Goal: Task Accomplishment & Management: Use online tool/utility

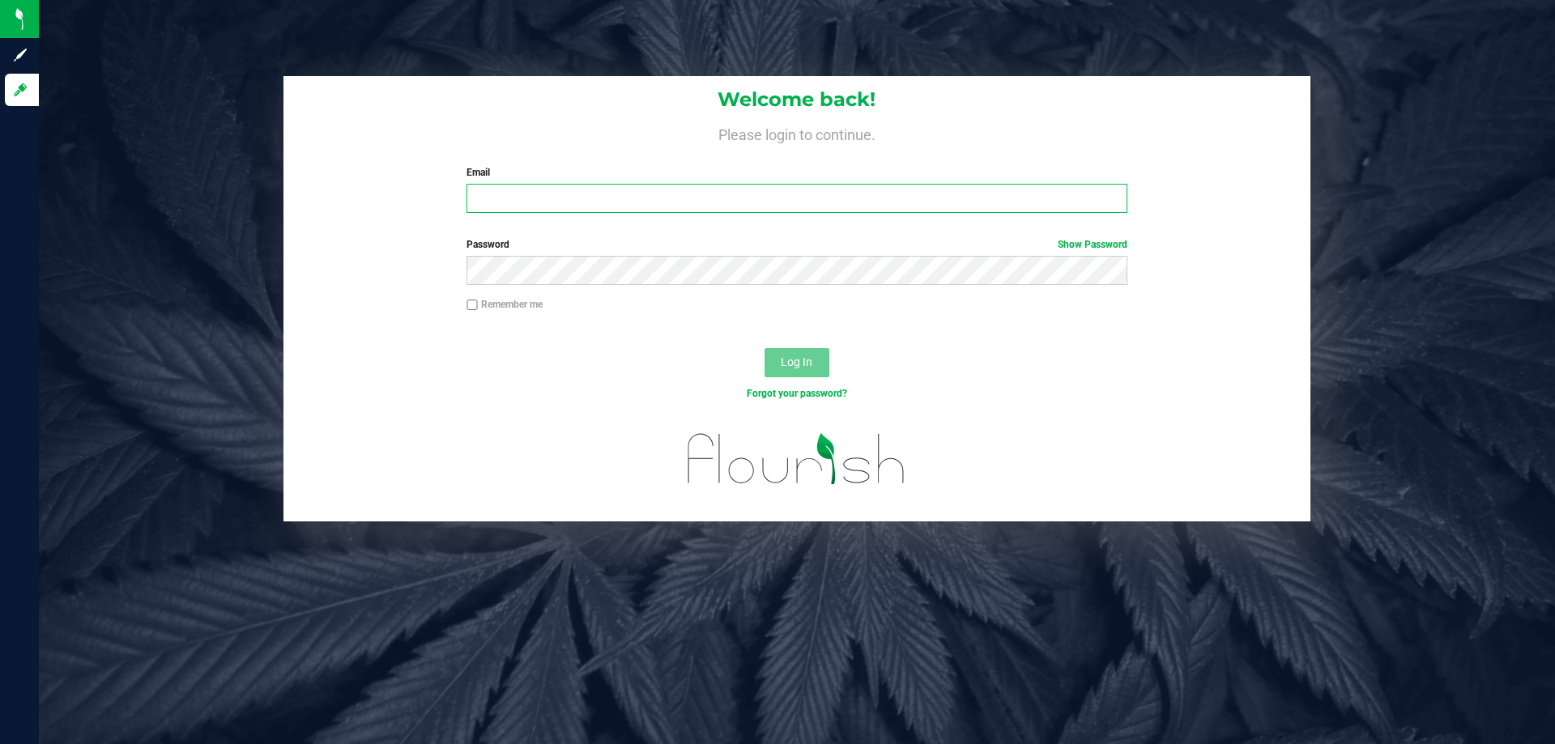
click at [520, 194] on input "Email" at bounding box center [796, 198] width 660 height 29
type input "[EMAIL_ADDRESS][DOMAIN_NAME]"
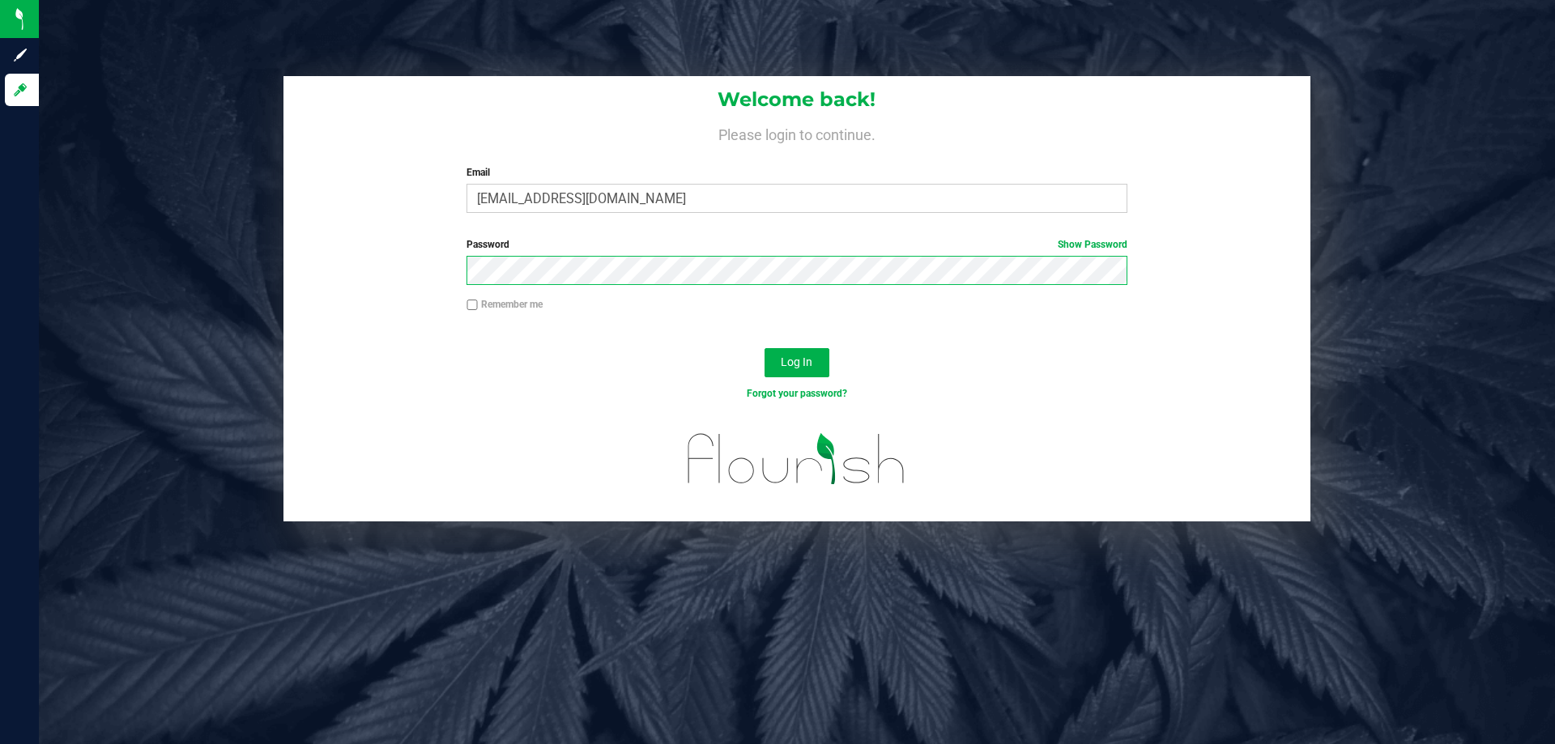
click at [764, 348] on button "Log In" at bounding box center [796, 362] width 65 height 29
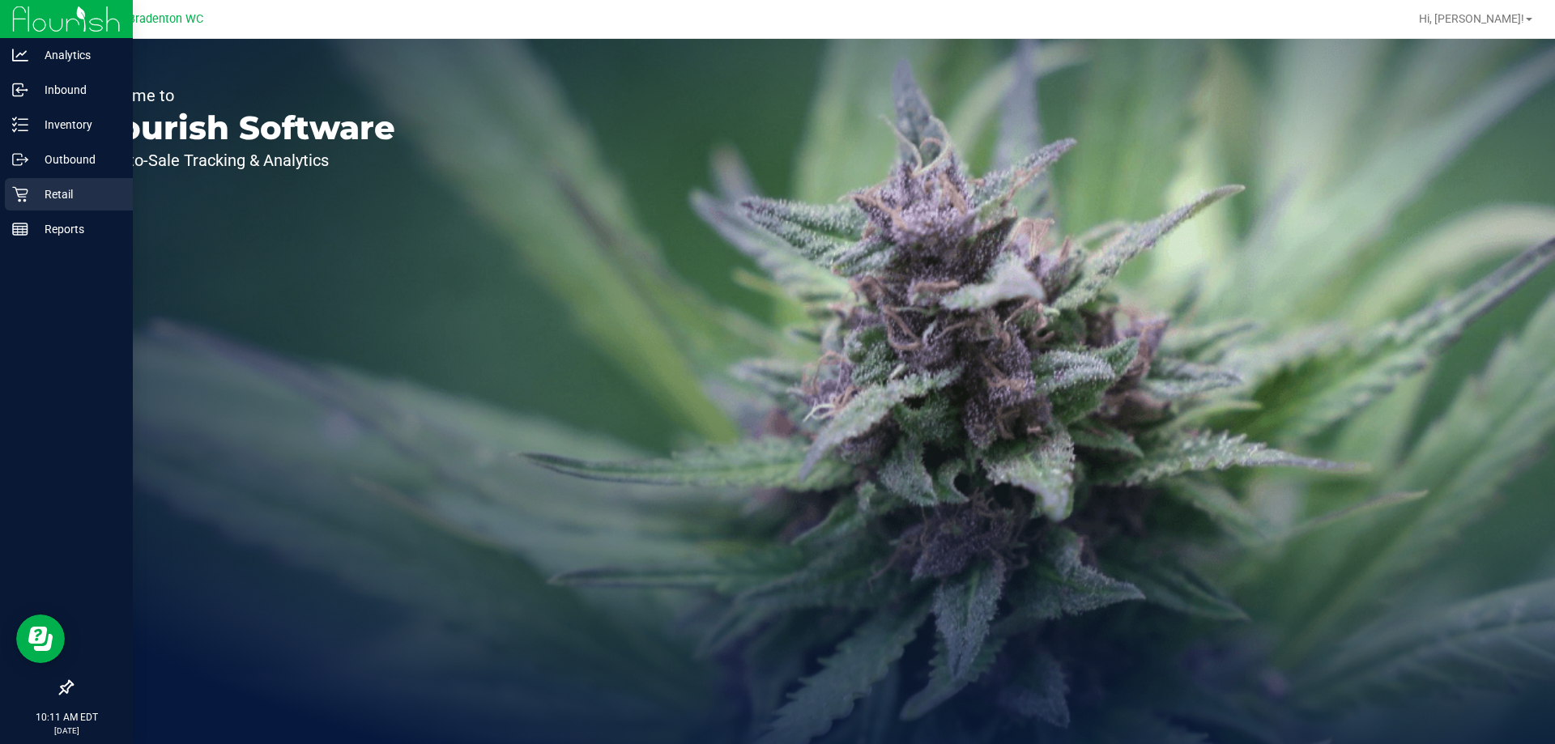
click at [53, 183] on div "Retail" at bounding box center [69, 194] width 128 height 32
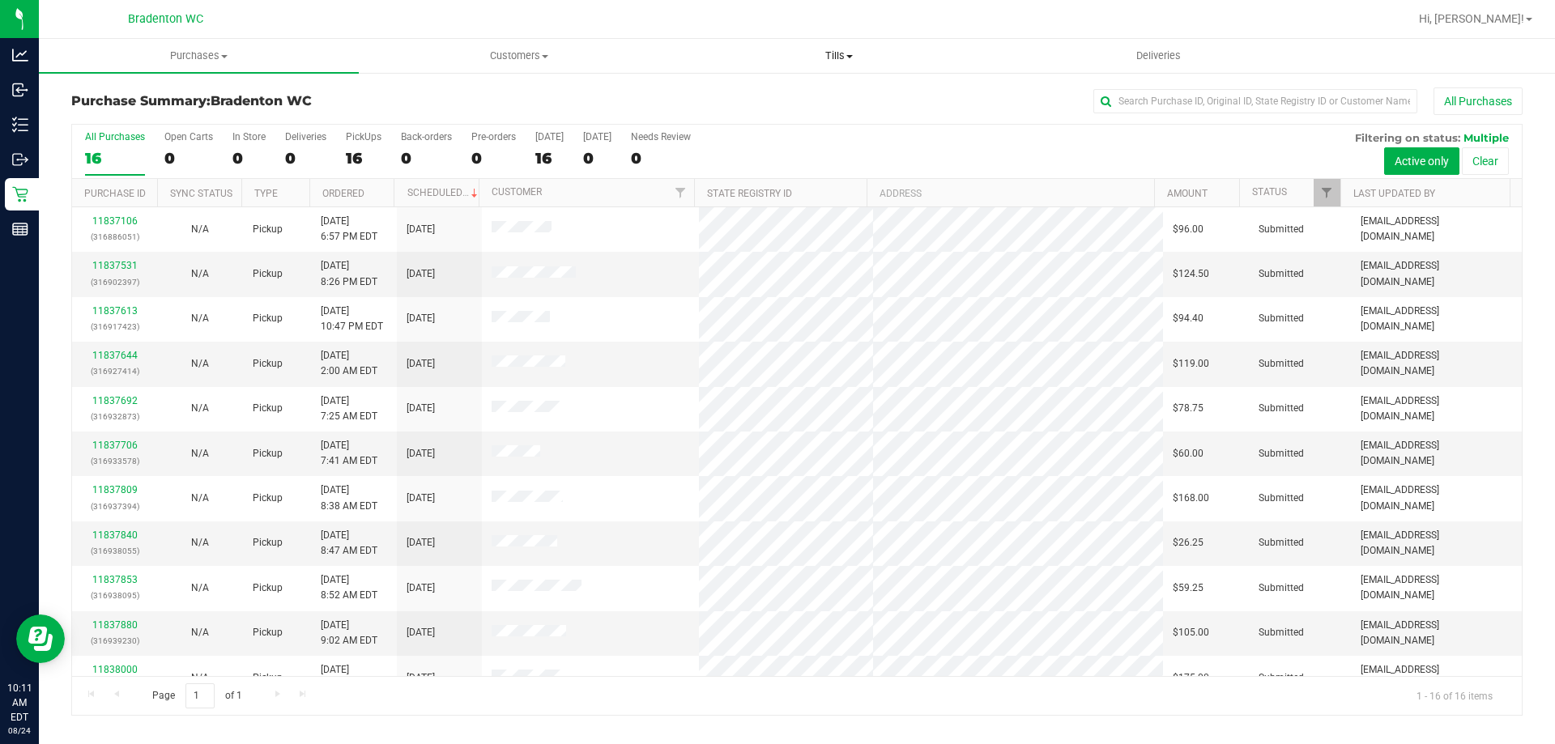
click at [840, 50] on span "Tills" at bounding box center [838, 56] width 318 height 15
click at [757, 98] on span "Manage tills" at bounding box center [733, 98] width 109 height 14
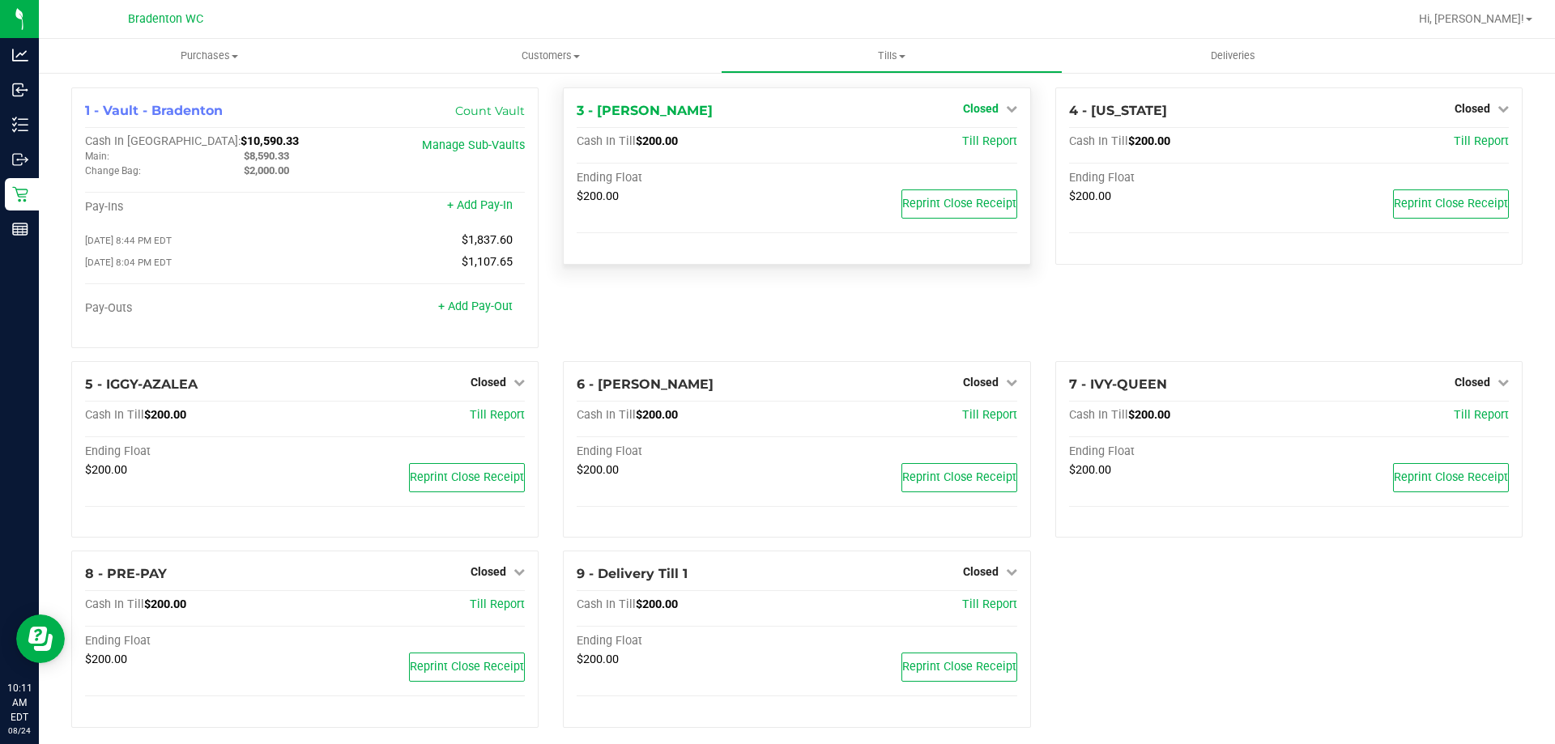
click at [994, 104] on link "Closed" at bounding box center [990, 108] width 54 height 13
click at [984, 145] on link "Open Till" at bounding box center [980, 142] width 43 height 13
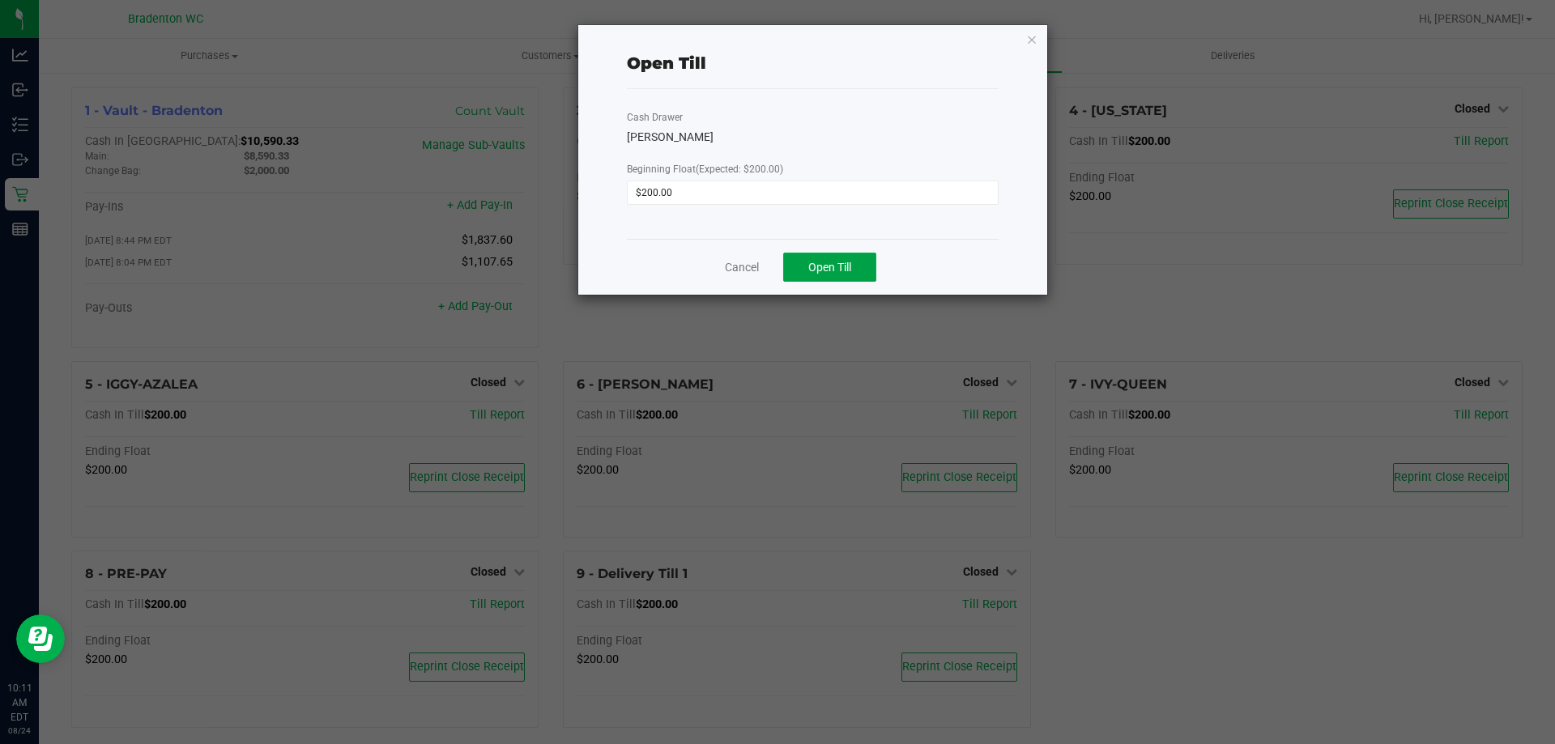
drag, startPoint x: 846, startPoint y: 262, endPoint x: 866, endPoint y: 242, distance: 28.1
click at [846, 259] on button "Open Till" at bounding box center [829, 267] width 93 height 29
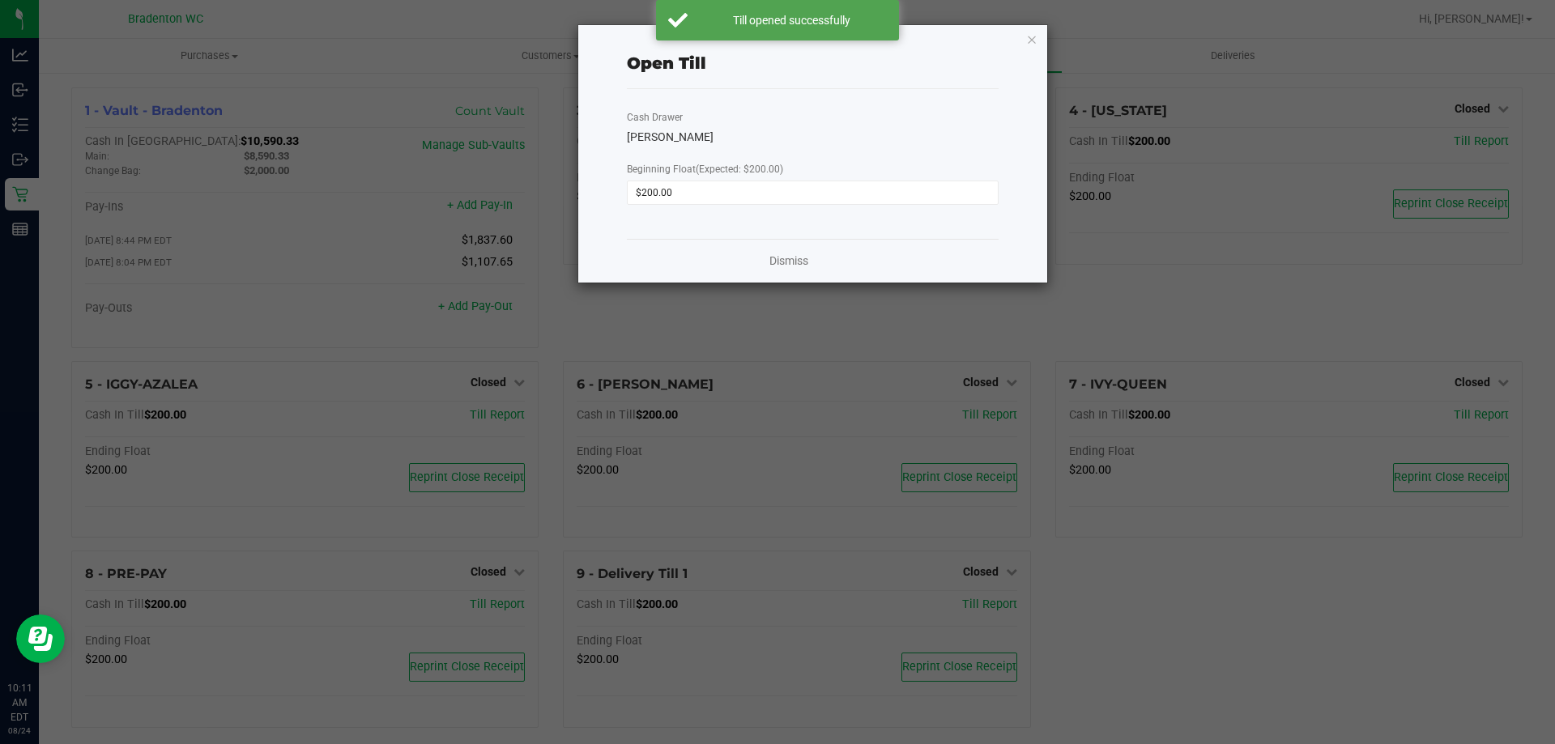
click at [1037, 36] on div "Open Till Cash Drawer [PERSON_NAME] Beginning Float (Expected: $200.00) $200.00…" at bounding box center [812, 153] width 469 height 257
click at [1034, 36] on icon "button" at bounding box center [1031, 38] width 11 height 19
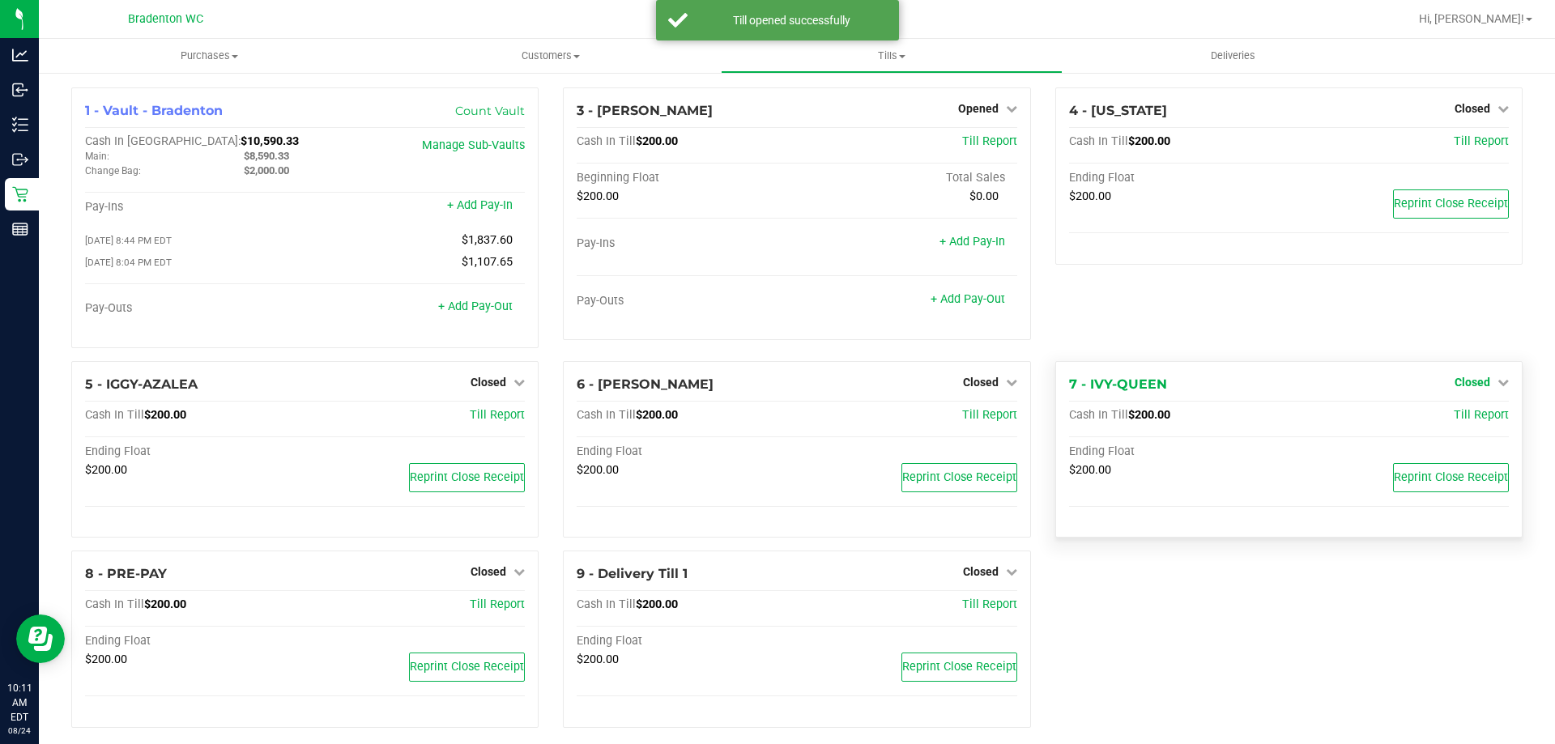
click at [1458, 385] on span "Closed" at bounding box center [1472, 382] width 36 height 13
click at [1450, 414] on link "Open Till" at bounding box center [1471, 415] width 43 height 13
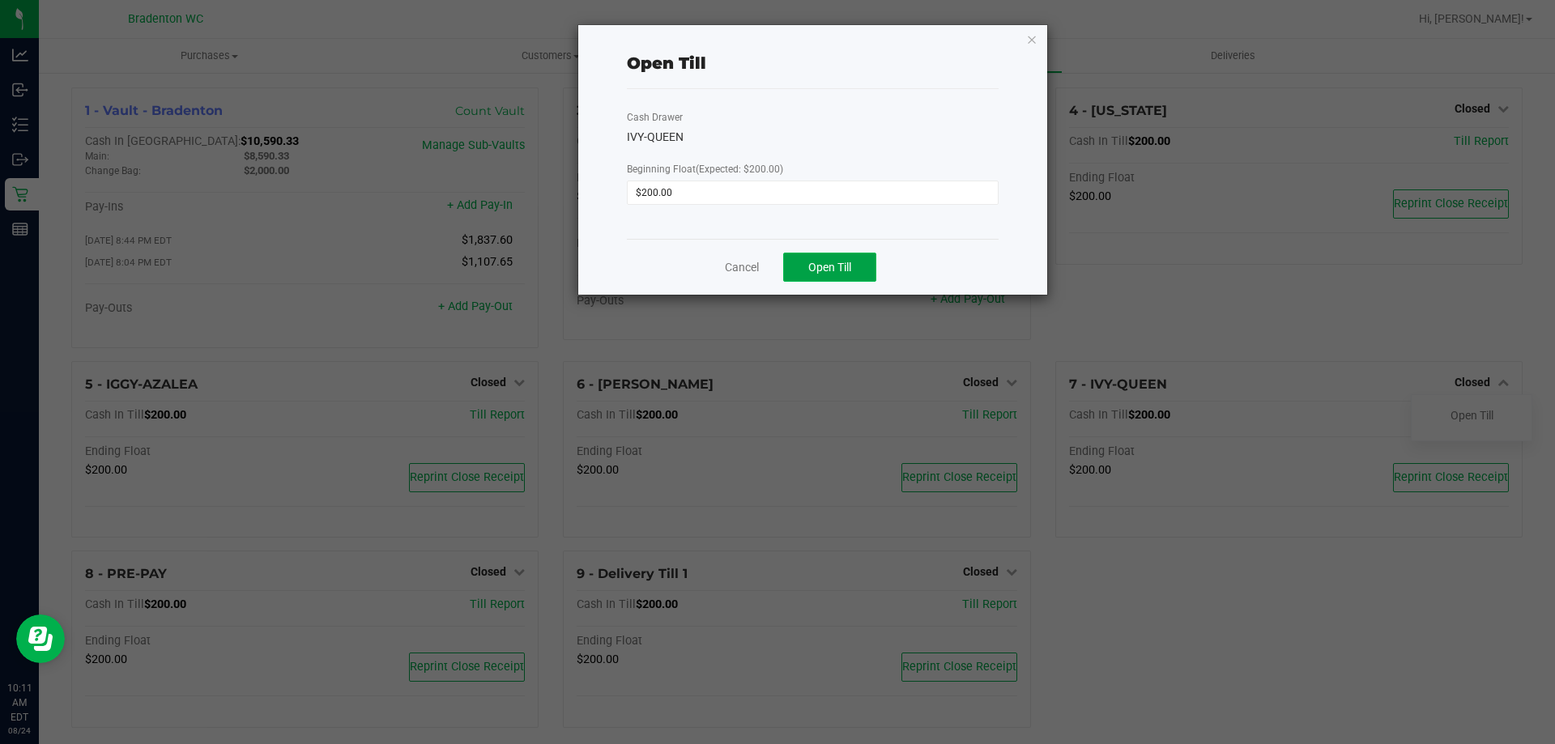
click at [846, 278] on button "Open Till" at bounding box center [829, 267] width 93 height 29
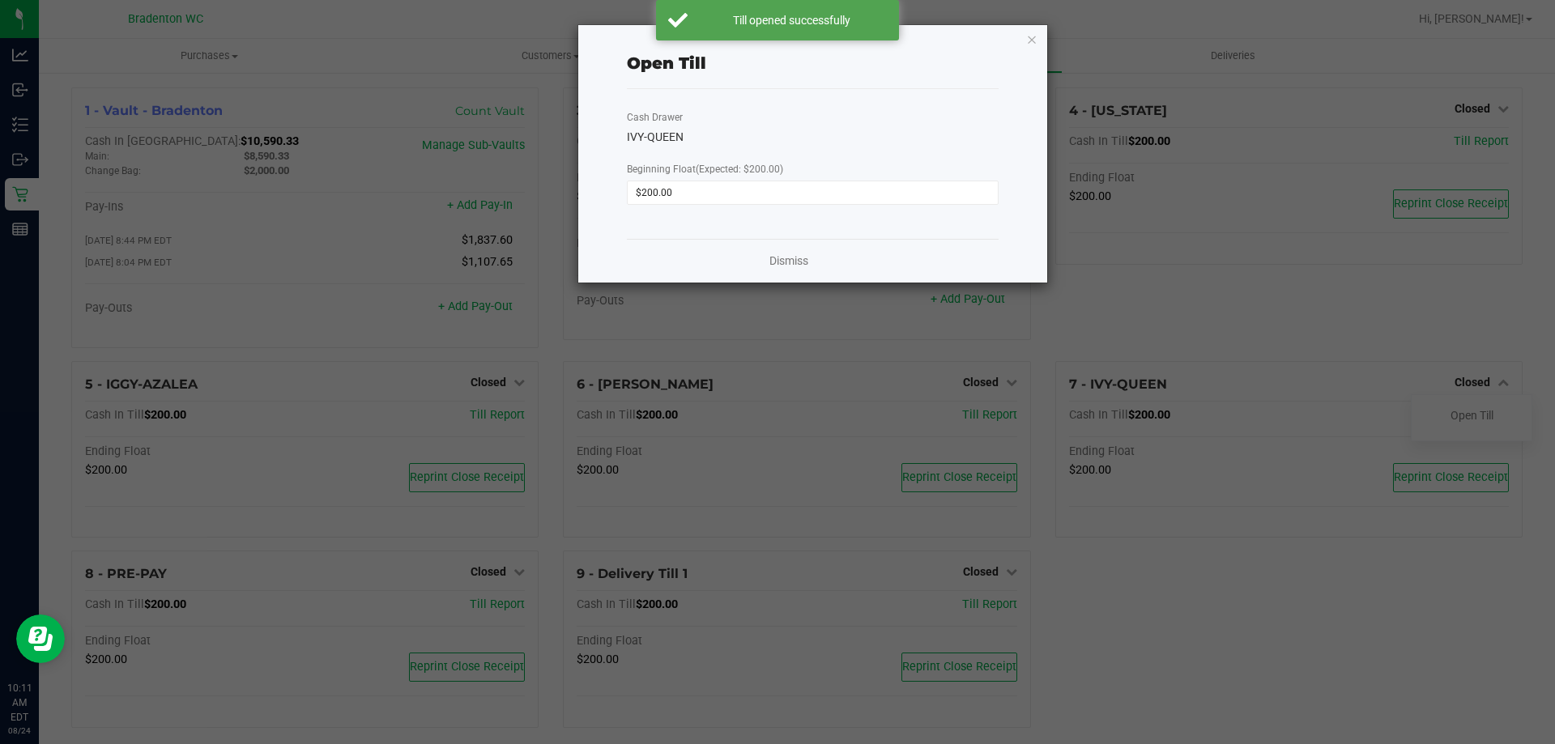
drag, startPoint x: 1034, startPoint y: 38, endPoint x: 1023, endPoint y: 63, distance: 27.5
click at [1034, 38] on icon "button" at bounding box center [1031, 38] width 11 height 19
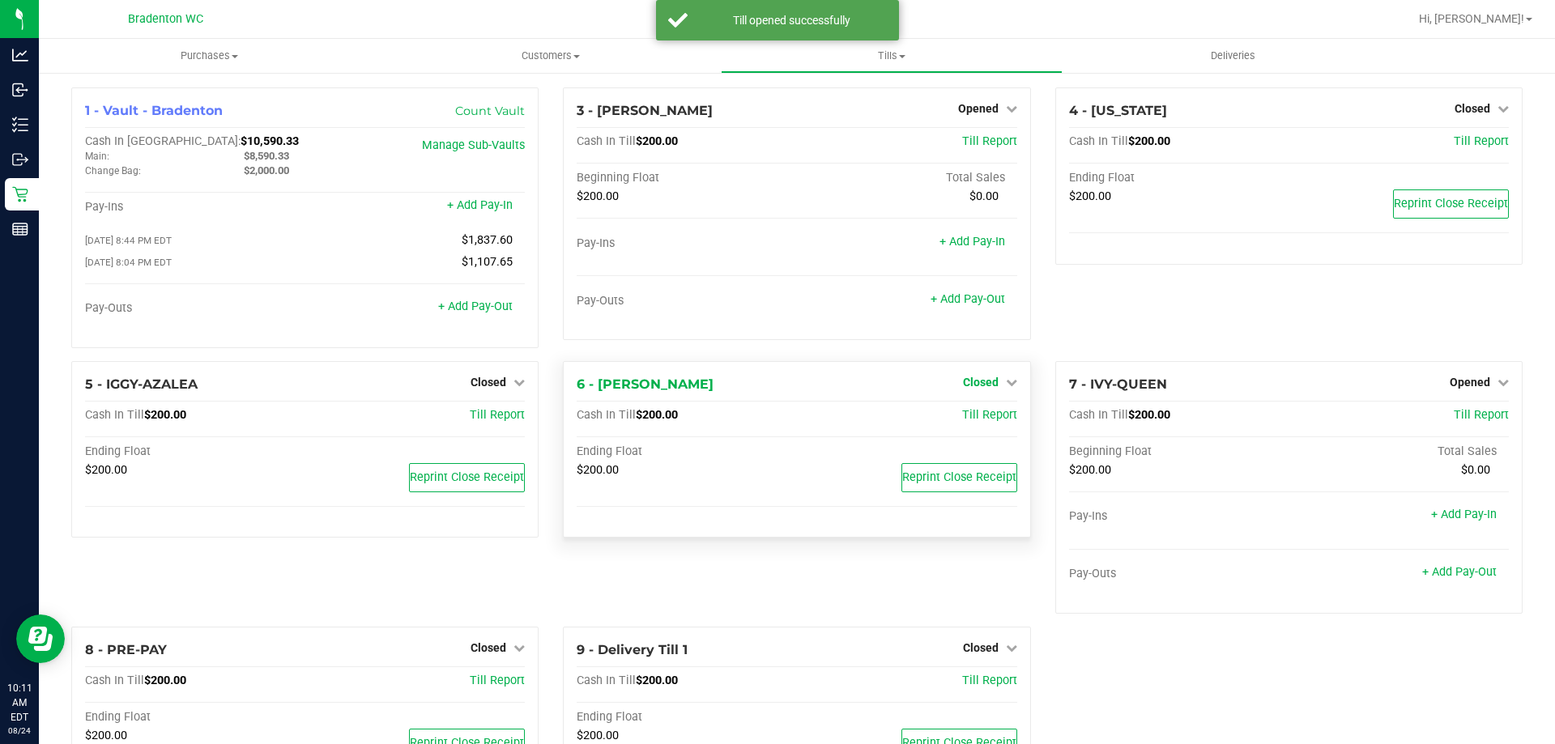
click at [964, 381] on span "Closed" at bounding box center [981, 382] width 36 height 13
click at [959, 421] on link "Open Till" at bounding box center [980, 415] width 43 height 13
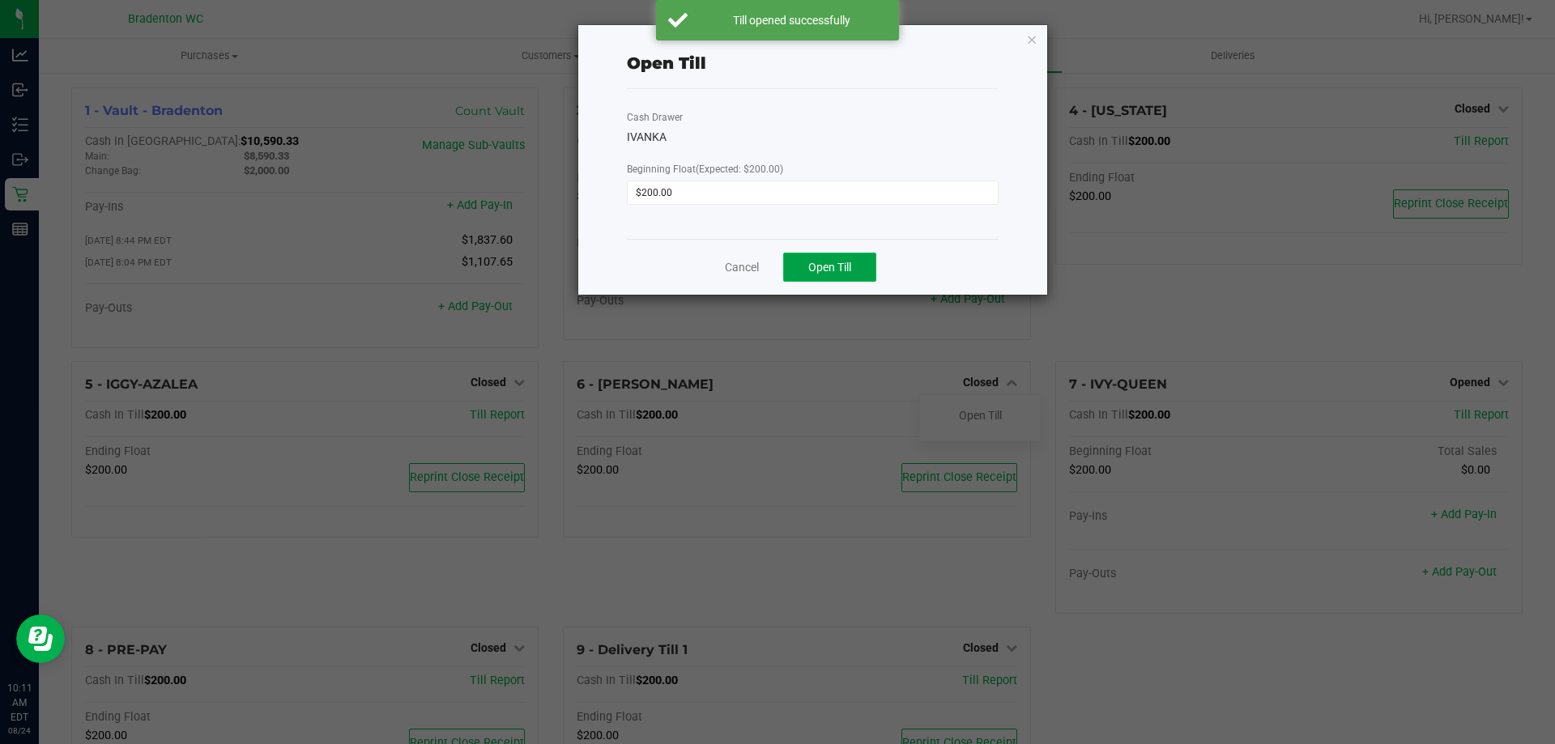
click at [807, 256] on button "Open Till" at bounding box center [829, 267] width 93 height 29
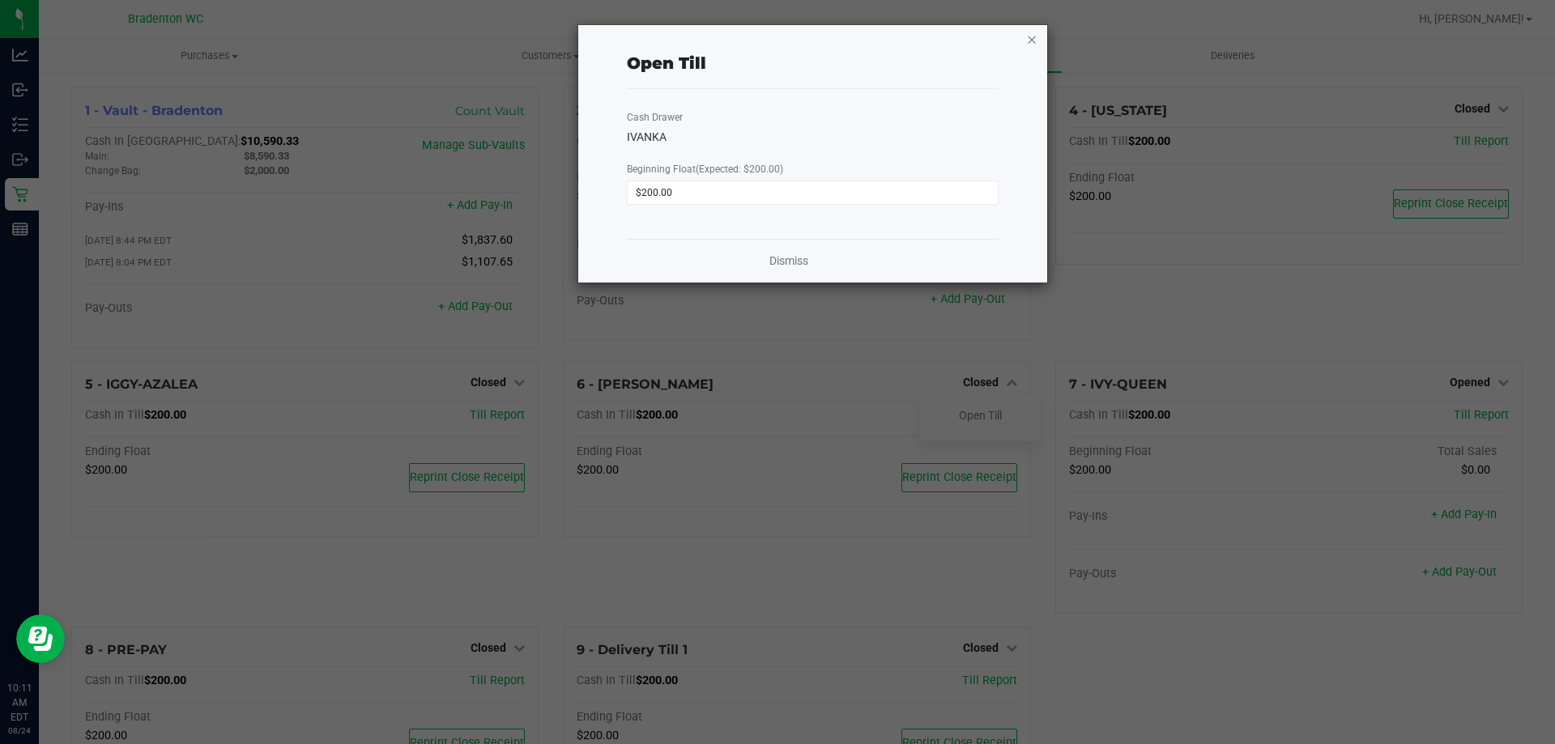
click at [1035, 36] on icon "button" at bounding box center [1031, 38] width 11 height 19
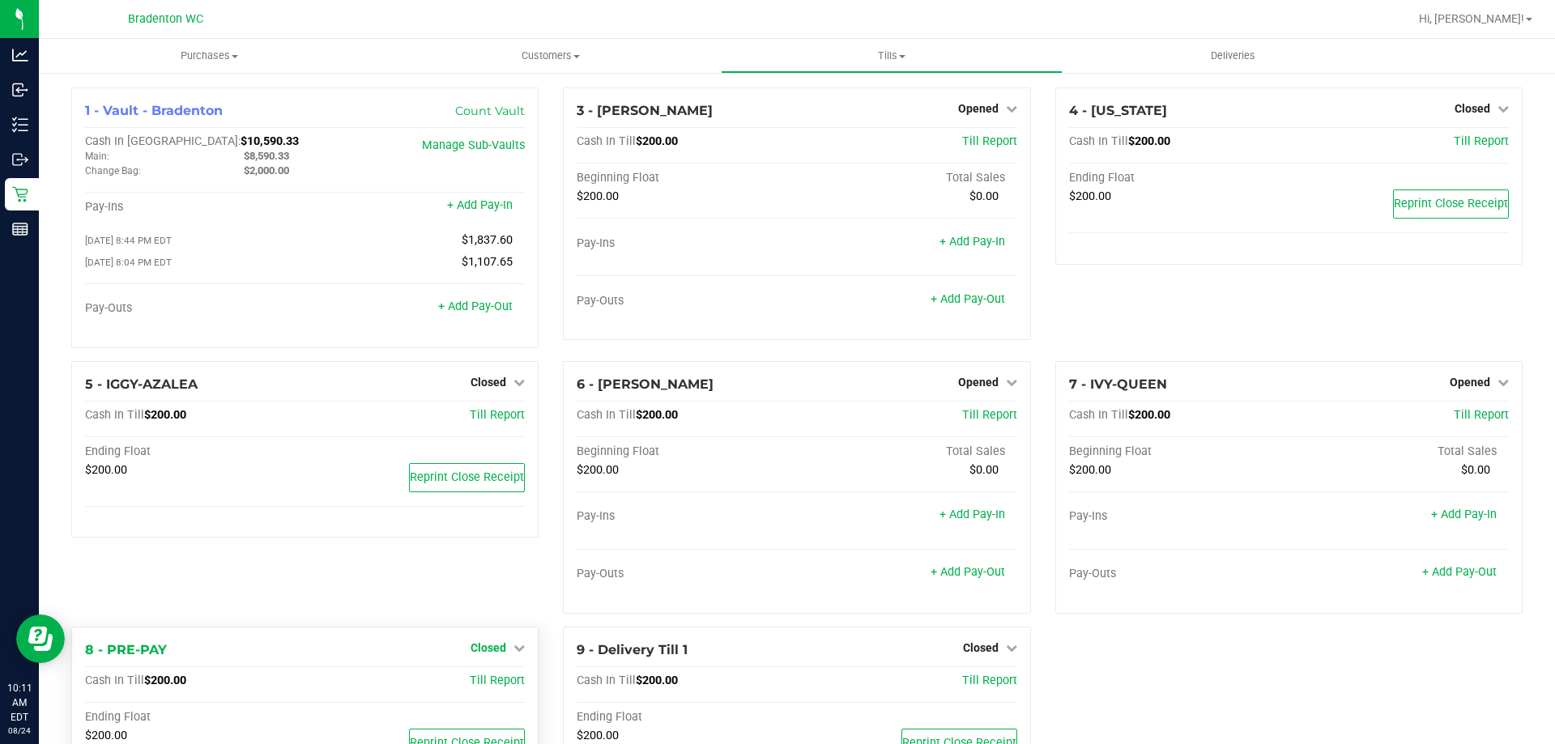
click at [504, 653] on link "Closed" at bounding box center [497, 647] width 54 height 13
click at [492, 682] on link "Open Till" at bounding box center [487, 681] width 43 height 13
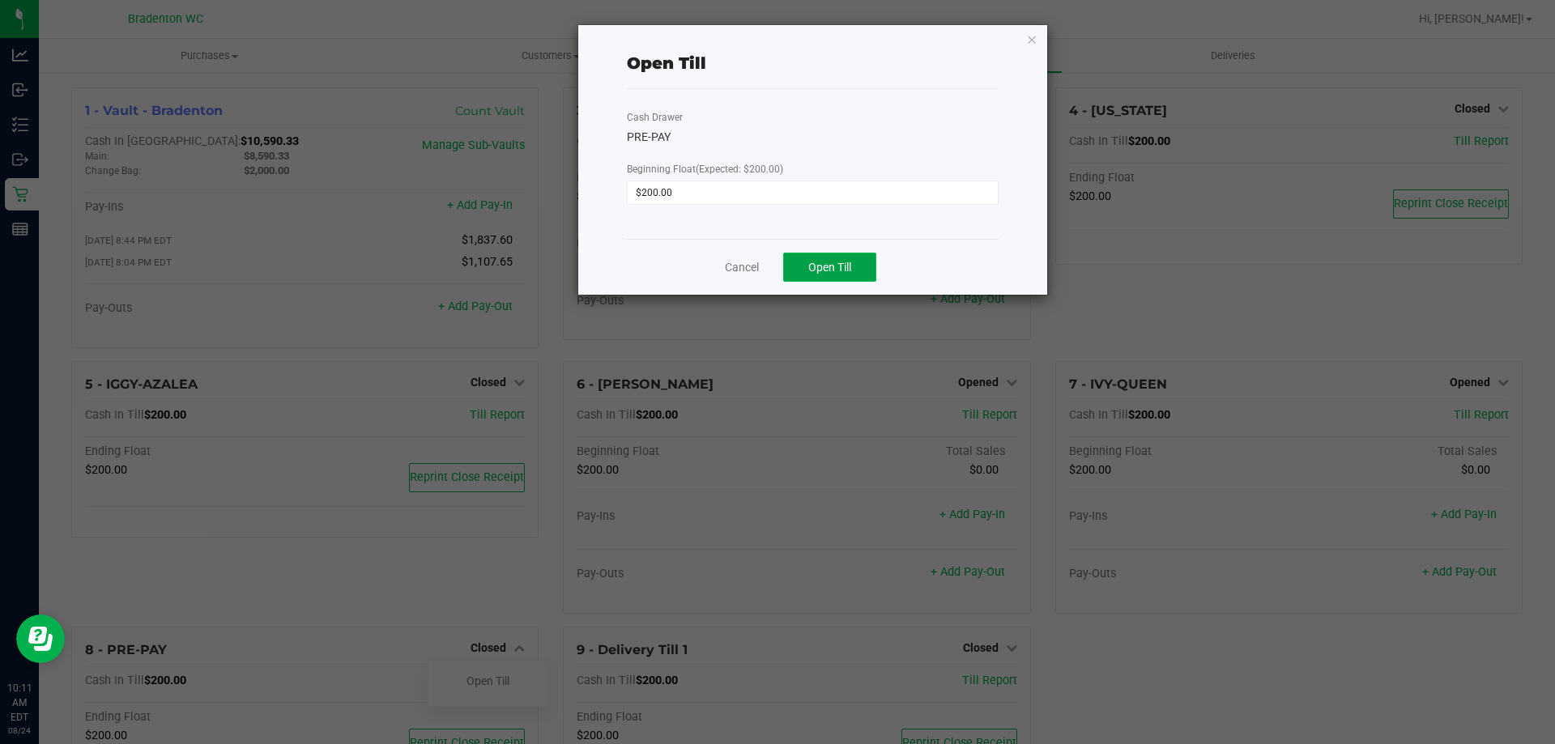
click at [806, 261] on button "Open Till" at bounding box center [829, 267] width 93 height 29
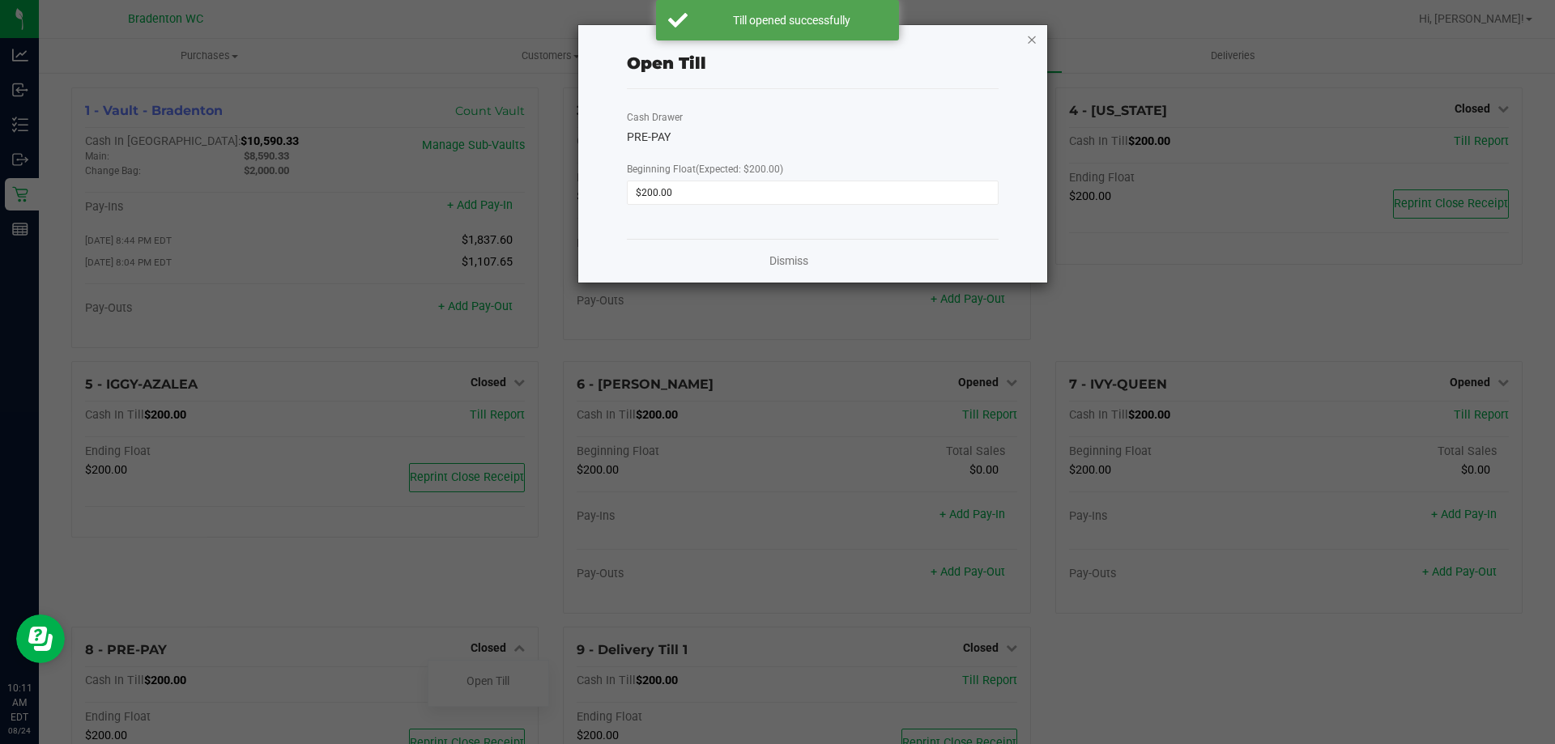
click at [1035, 36] on icon "button" at bounding box center [1031, 38] width 11 height 19
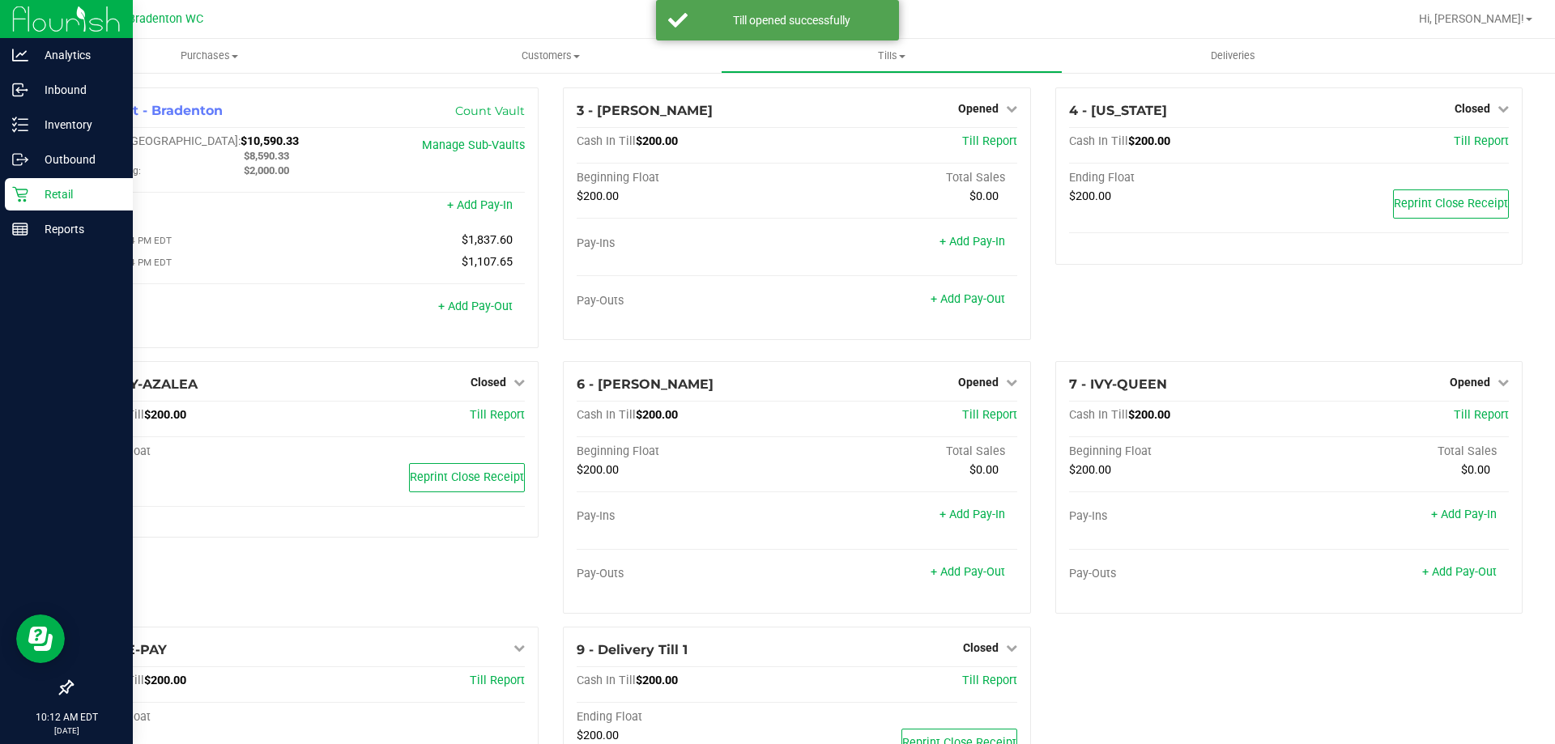
click at [67, 194] on p "Retail" at bounding box center [76, 194] width 97 height 19
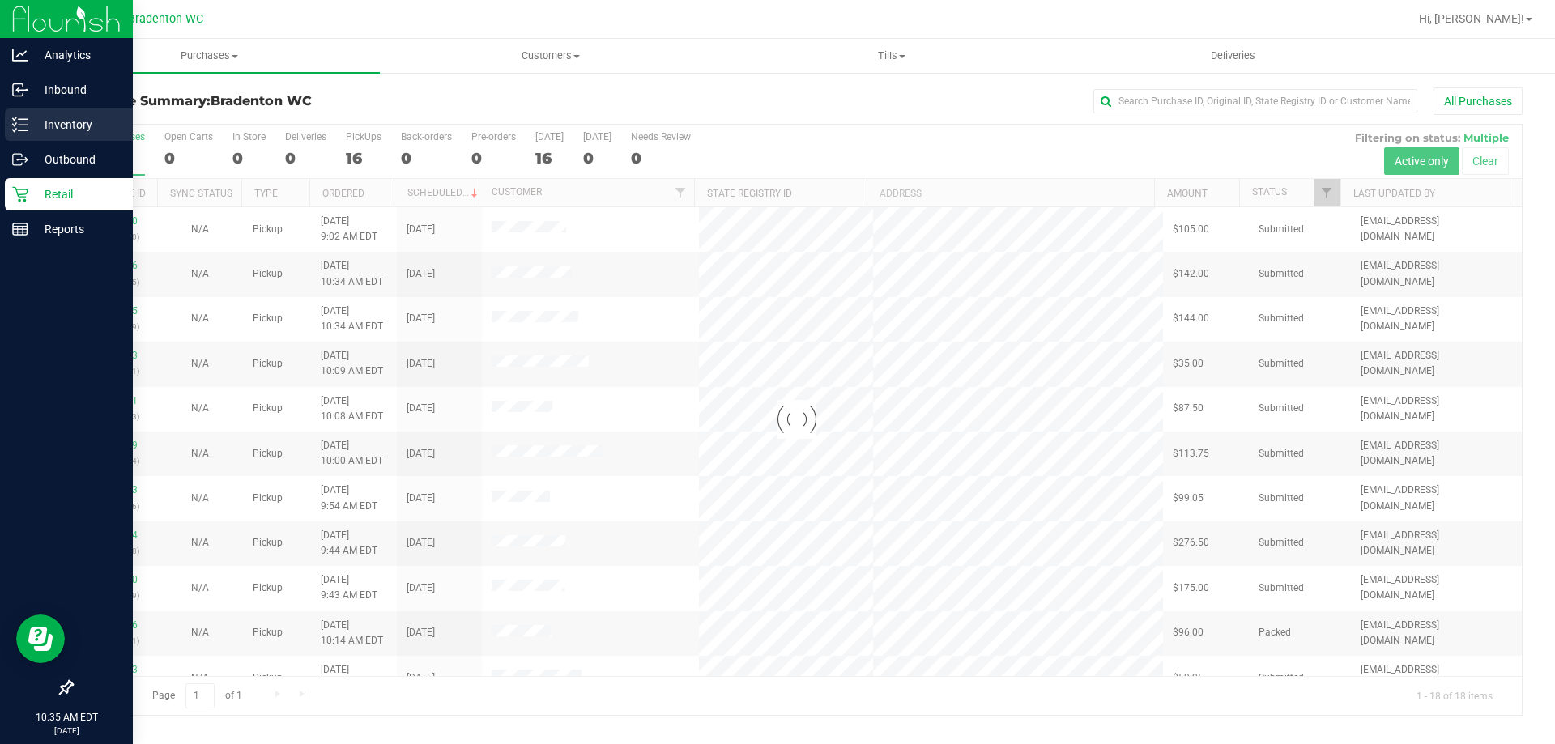
click at [63, 129] on p "Inventory" at bounding box center [76, 124] width 97 height 19
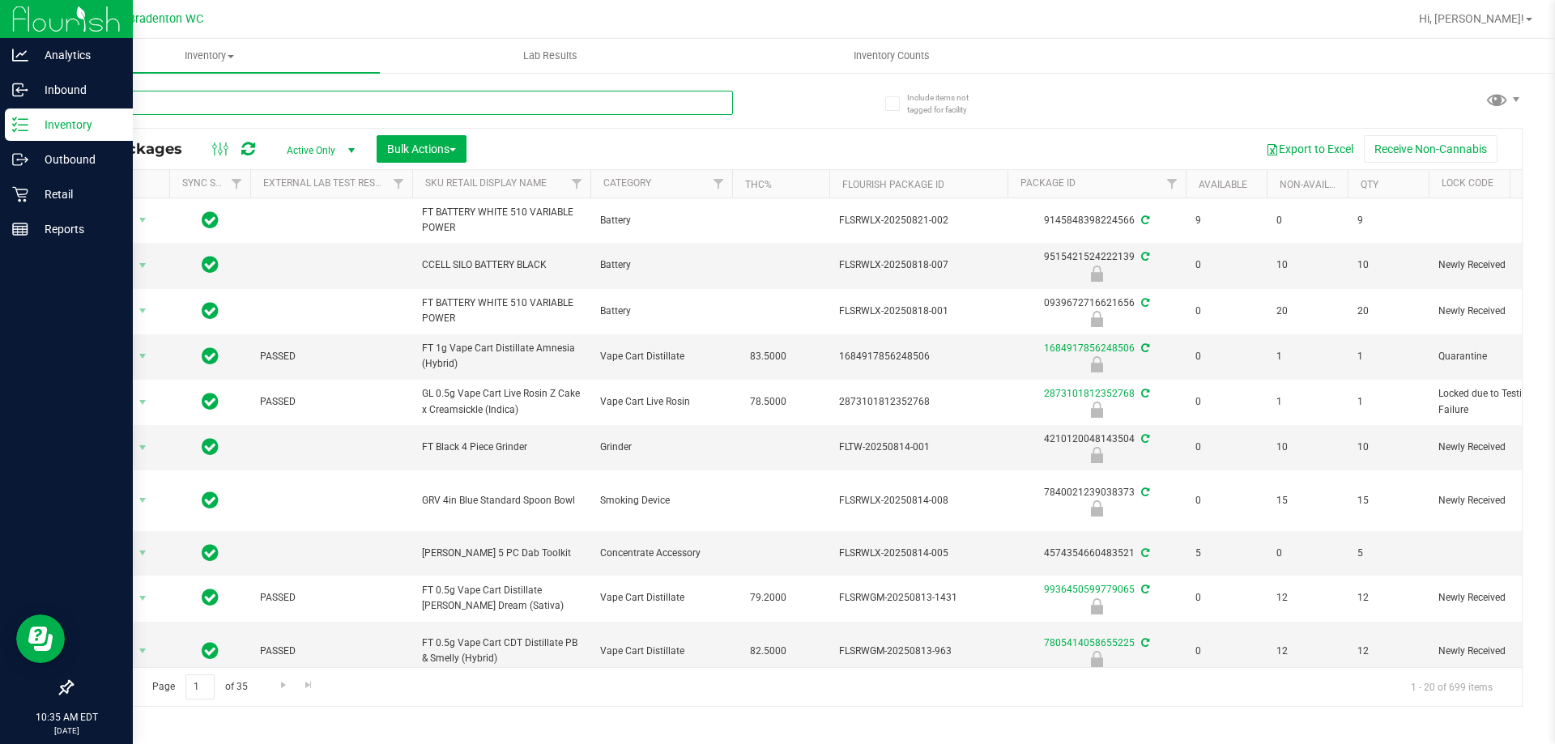
click at [261, 104] on input "text" at bounding box center [402, 103] width 662 height 24
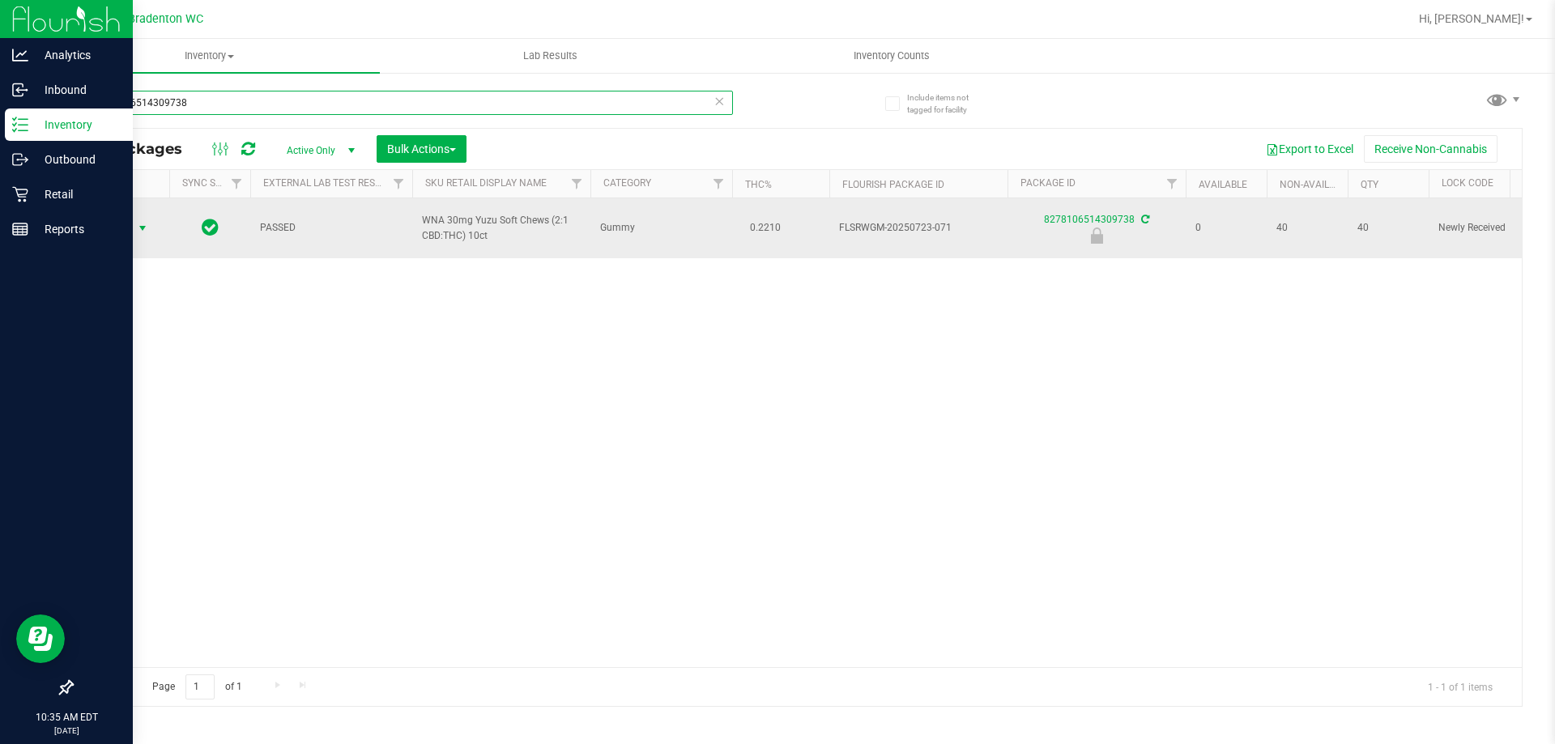
type input "8278106514309738"
click at [117, 222] on span "Action" at bounding box center [110, 228] width 44 height 23
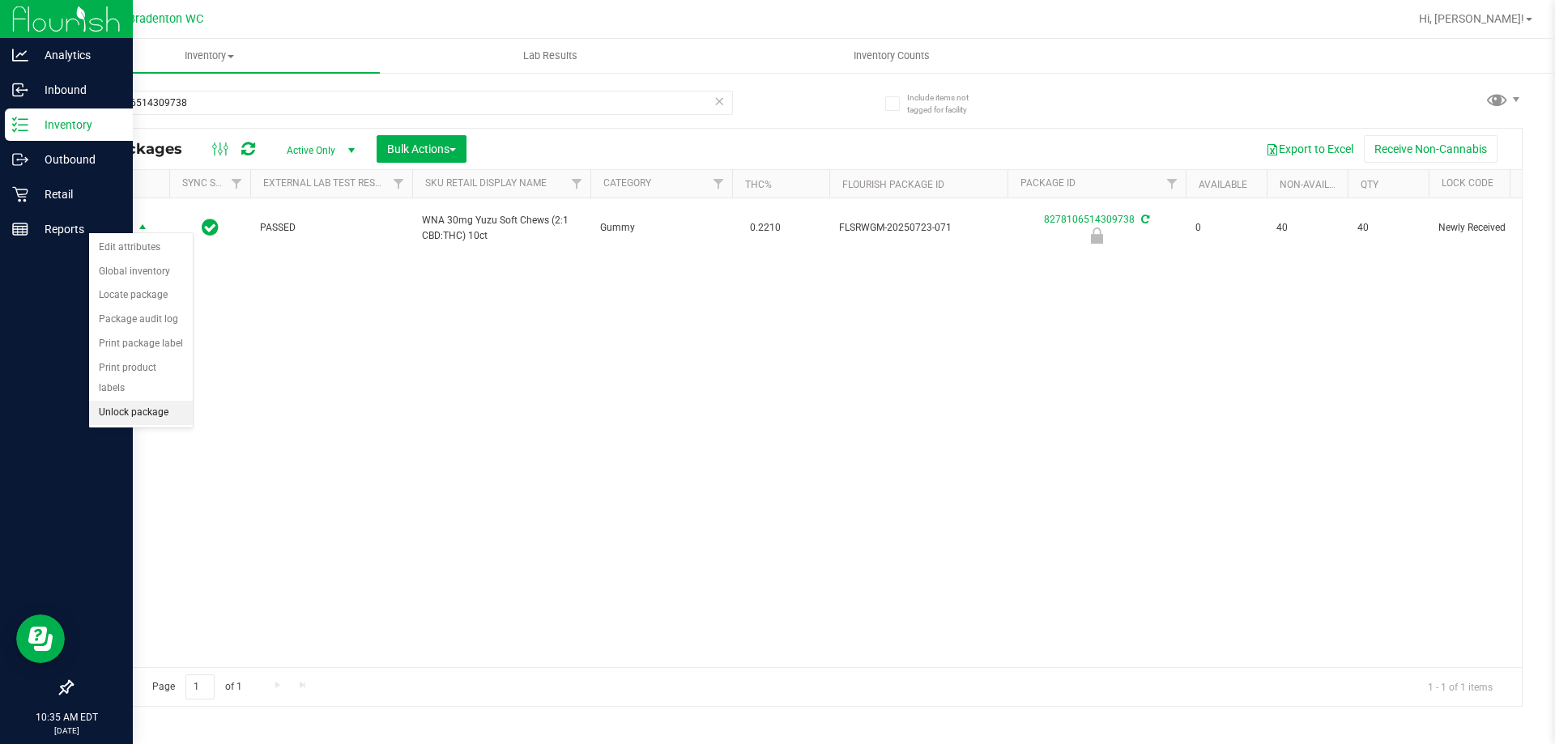
click at [144, 401] on li "Unlock package" at bounding box center [141, 413] width 104 height 24
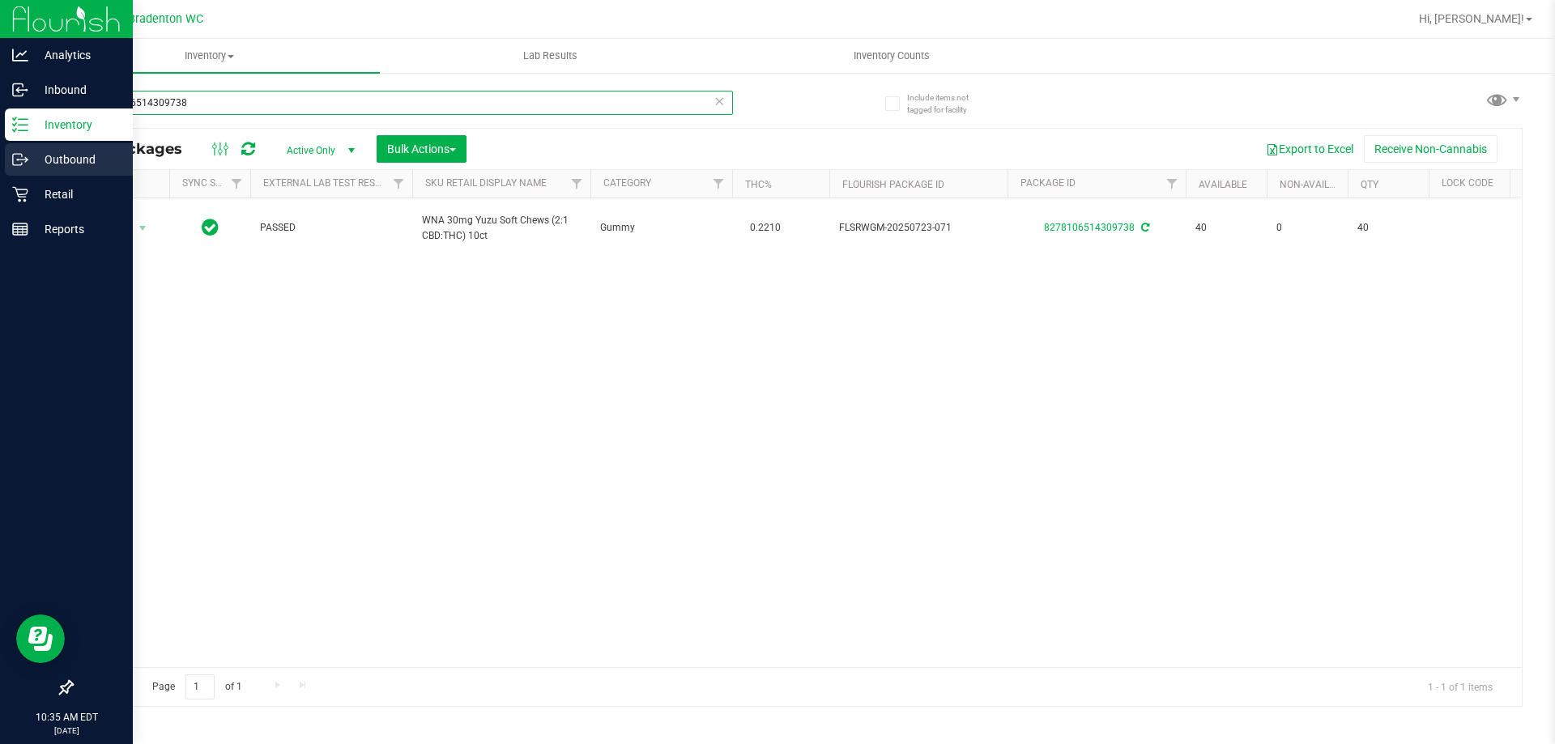
drag, startPoint x: 236, startPoint y: 91, endPoint x: 0, endPoint y: 138, distance: 240.3
click at [0, 146] on div "Analytics Inbound Inventory Outbound Retail Reports 10:35 AM EDT [DATE] 08/24 B…" at bounding box center [777, 372] width 1555 height 744
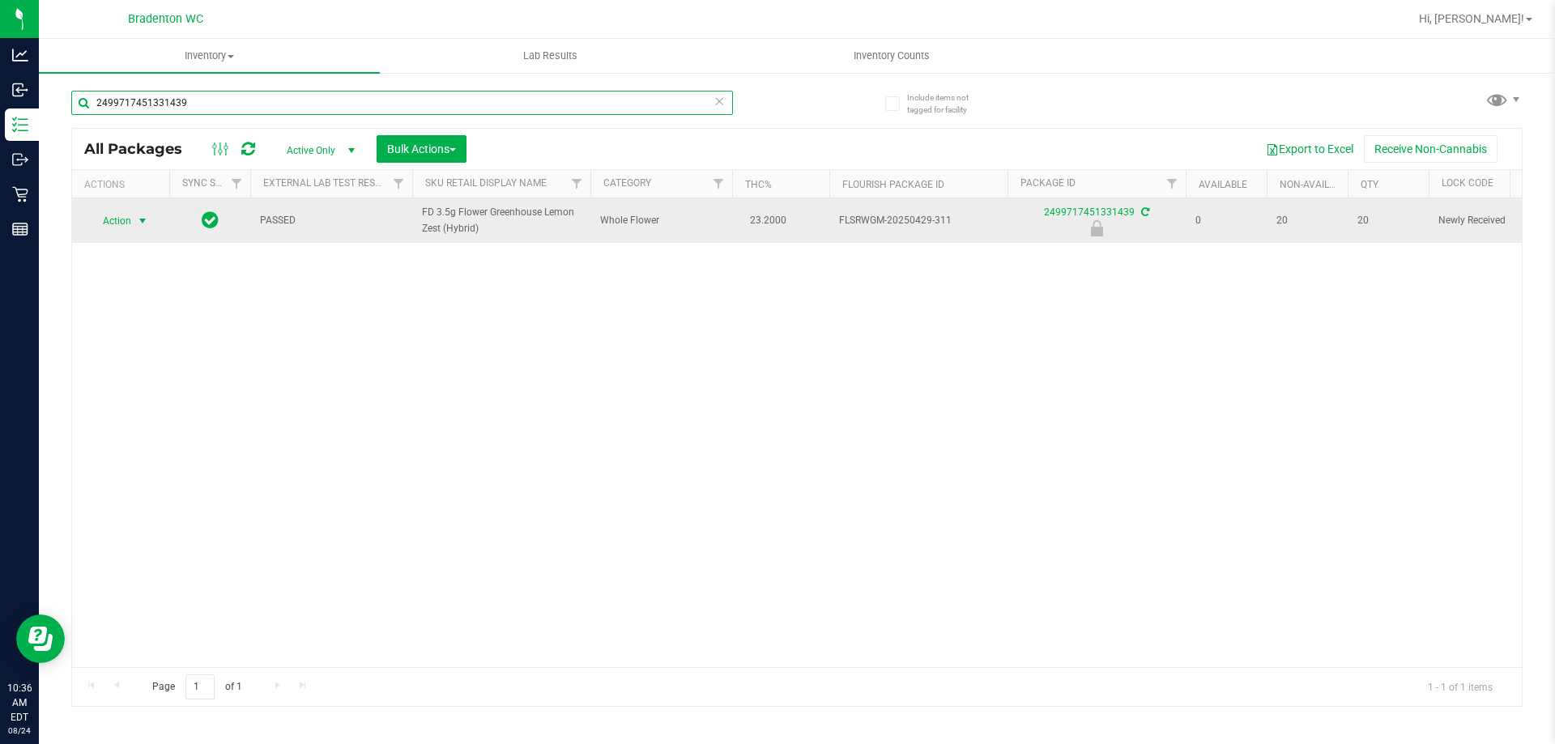
type input "2499717451331439"
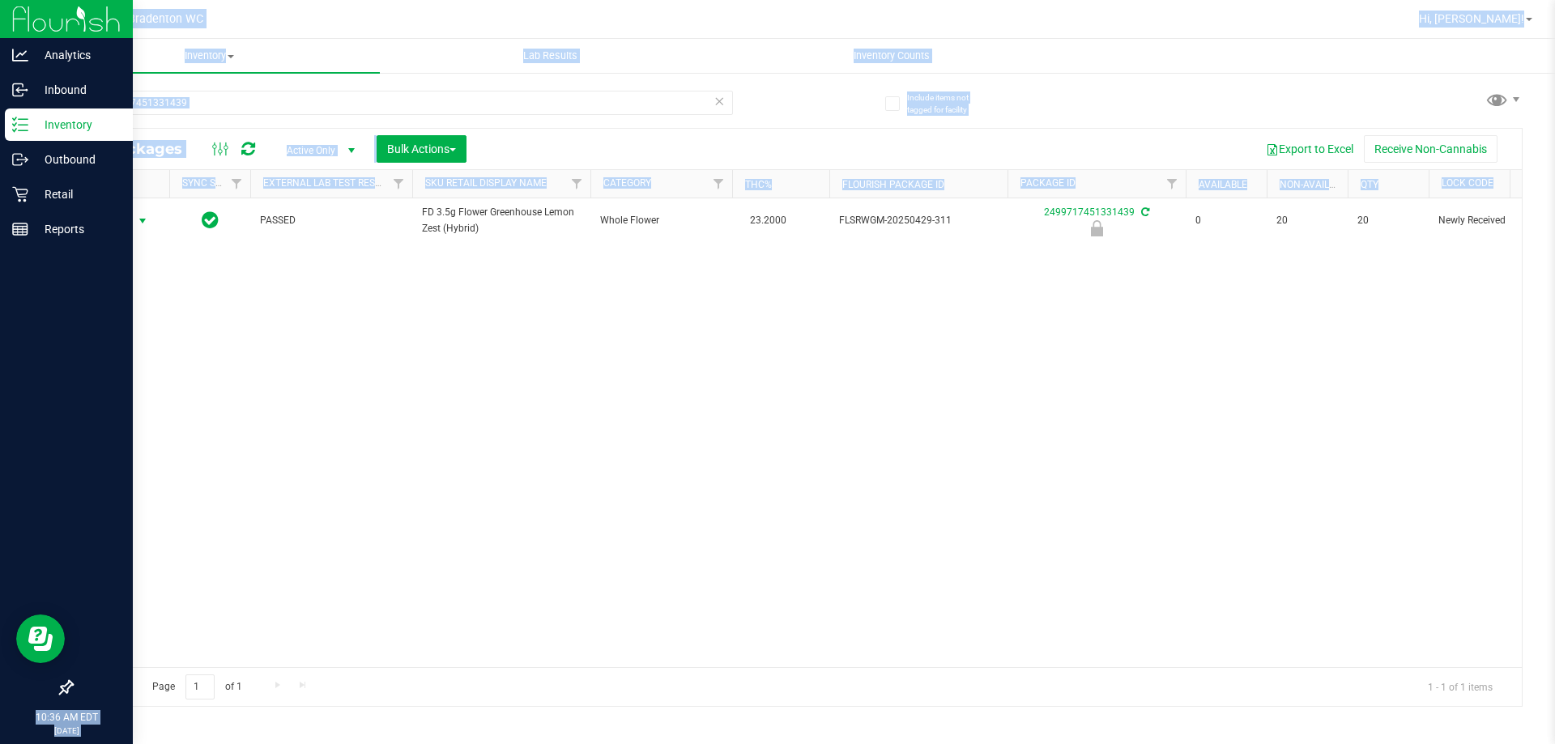
drag, startPoint x: 136, startPoint y: 217, endPoint x: 0, endPoint y: 572, distance: 380.6
click at [0, 531] on div "Analytics Inbound Inventory Outbound Retail Reports 10:36 AM EDT [DATE] 08/24 B…" at bounding box center [777, 372] width 1555 height 744
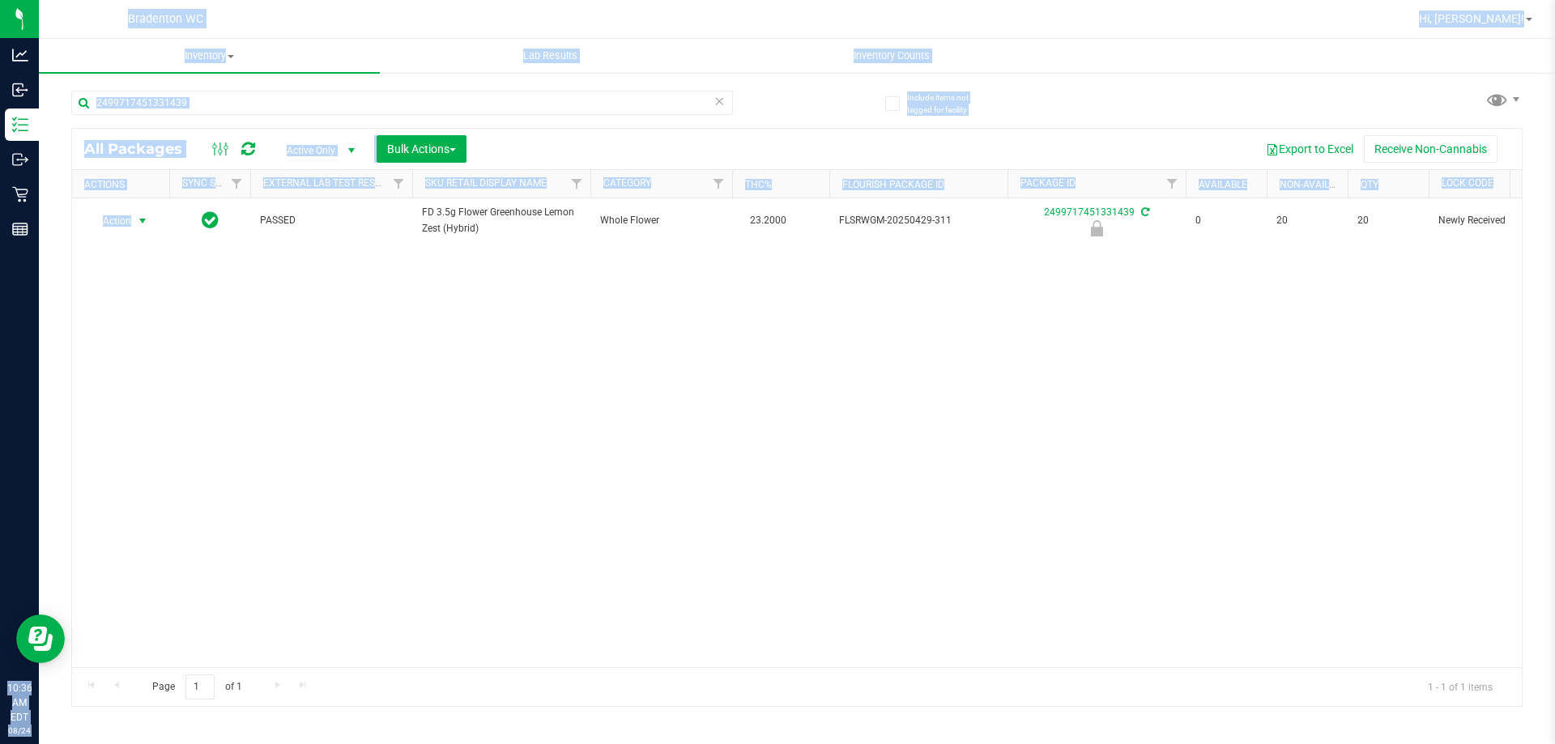
click at [247, 301] on div "Action Action Edit attributes Global inventory Locate package Package audit log…" at bounding box center [796, 432] width 1449 height 469
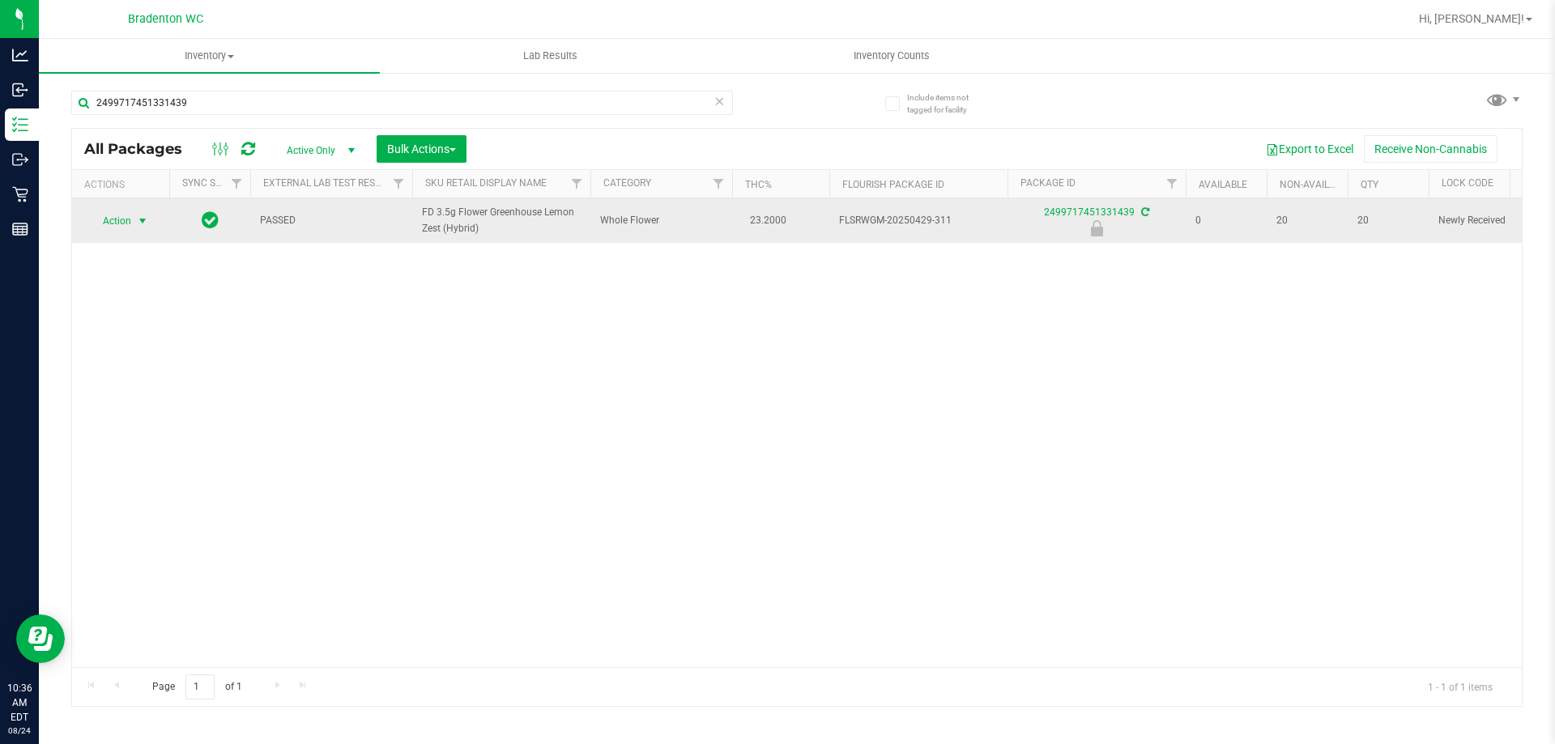
click at [133, 220] on span "select" at bounding box center [143, 221] width 20 height 23
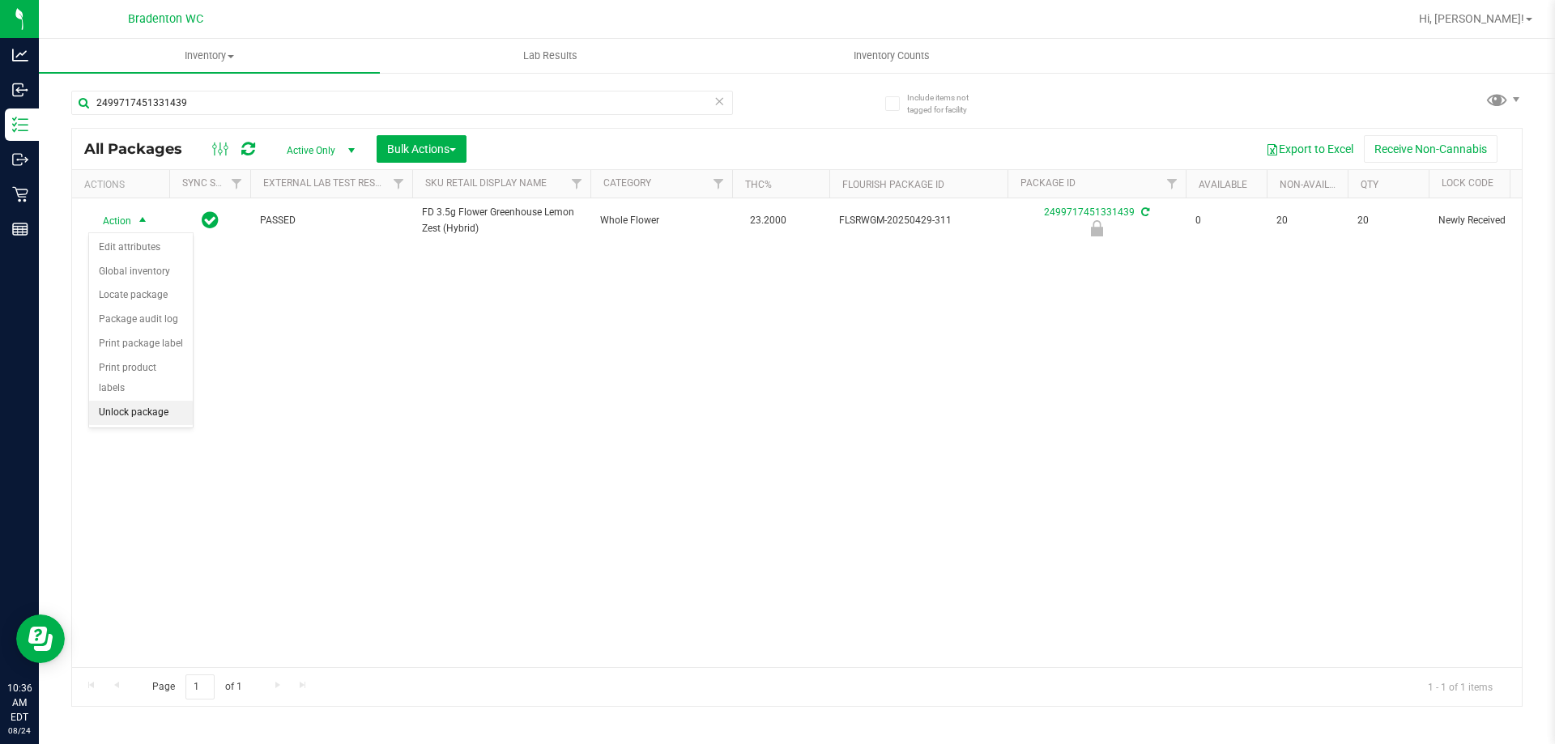
click at [121, 401] on li "Unlock package" at bounding box center [141, 413] width 104 height 24
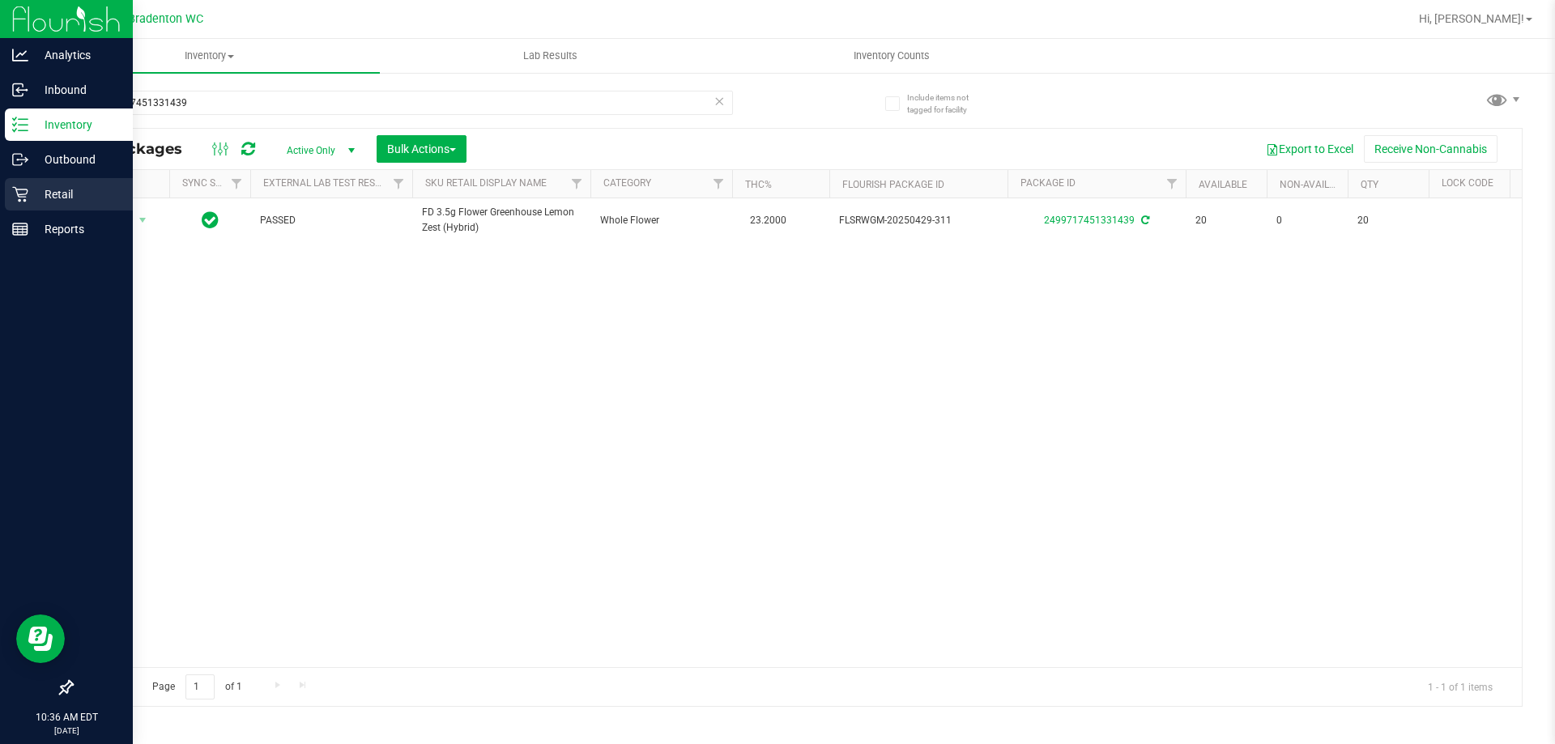
click at [32, 196] on p "Retail" at bounding box center [76, 194] width 97 height 19
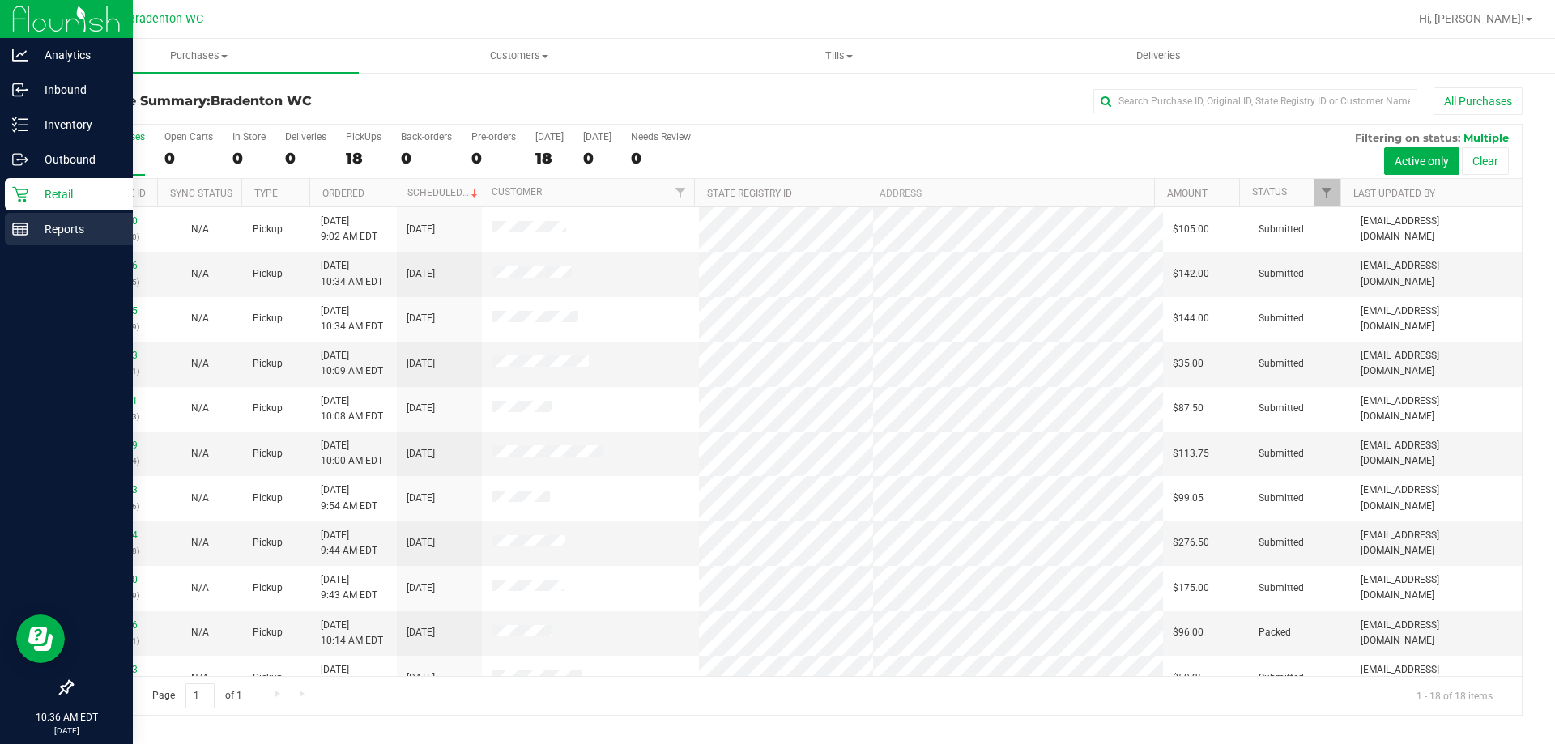
click at [48, 228] on p "Reports" at bounding box center [76, 228] width 97 height 19
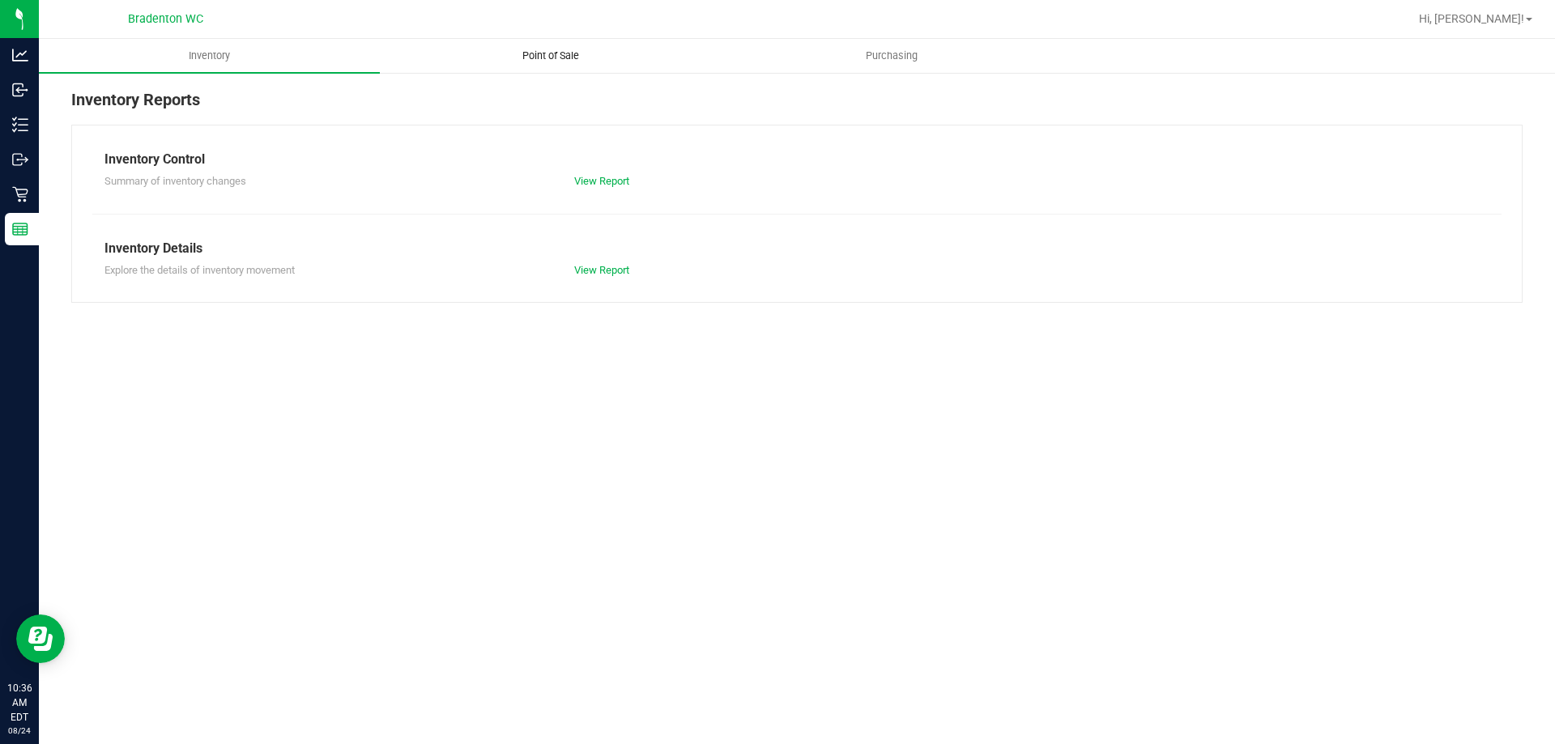
click at [527, 49] on span "Point of Sale" at bounding box center [550, 56] width 100 height 15
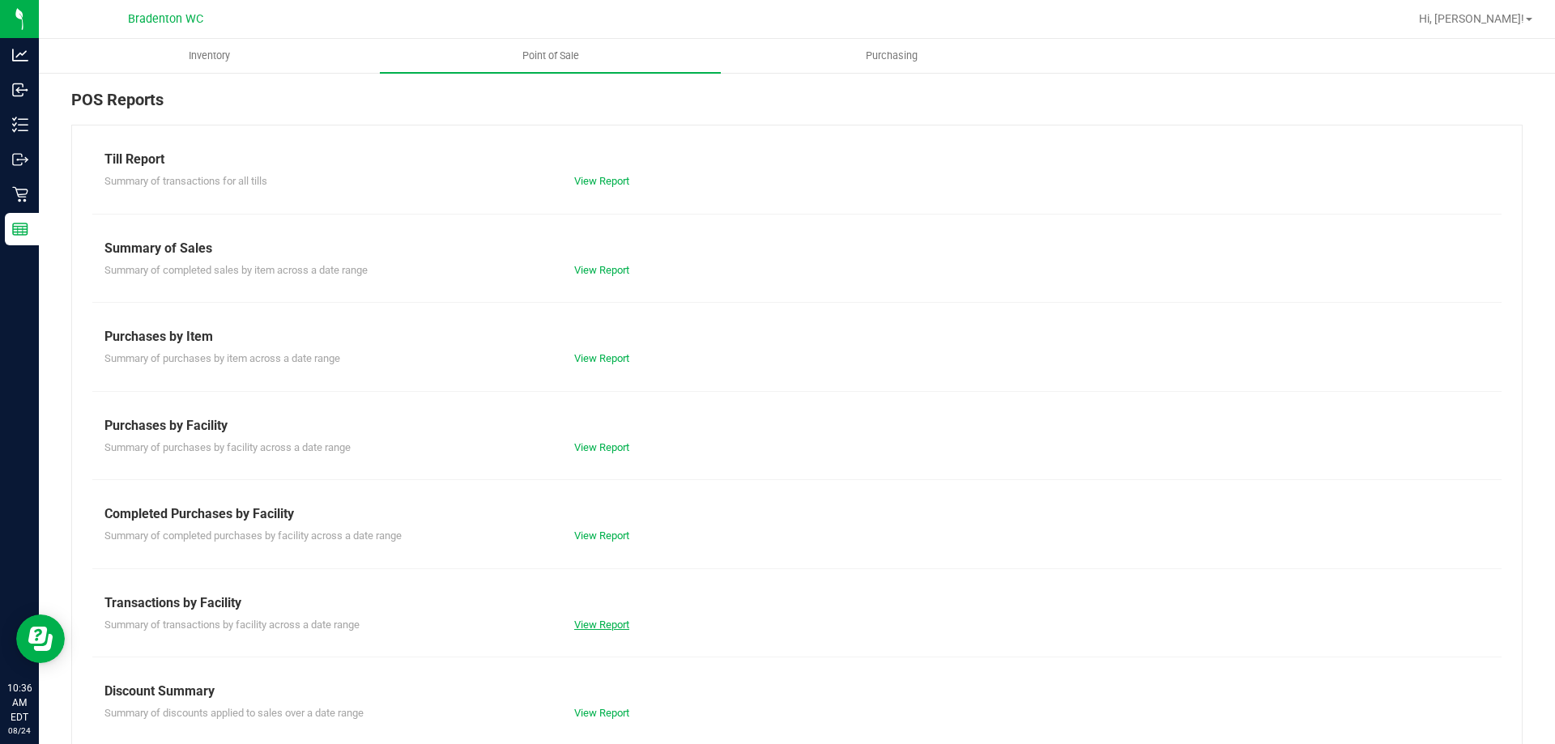
click at [582, 619] on link "View Report" at bounding box center [601, 625] width 55 height 12
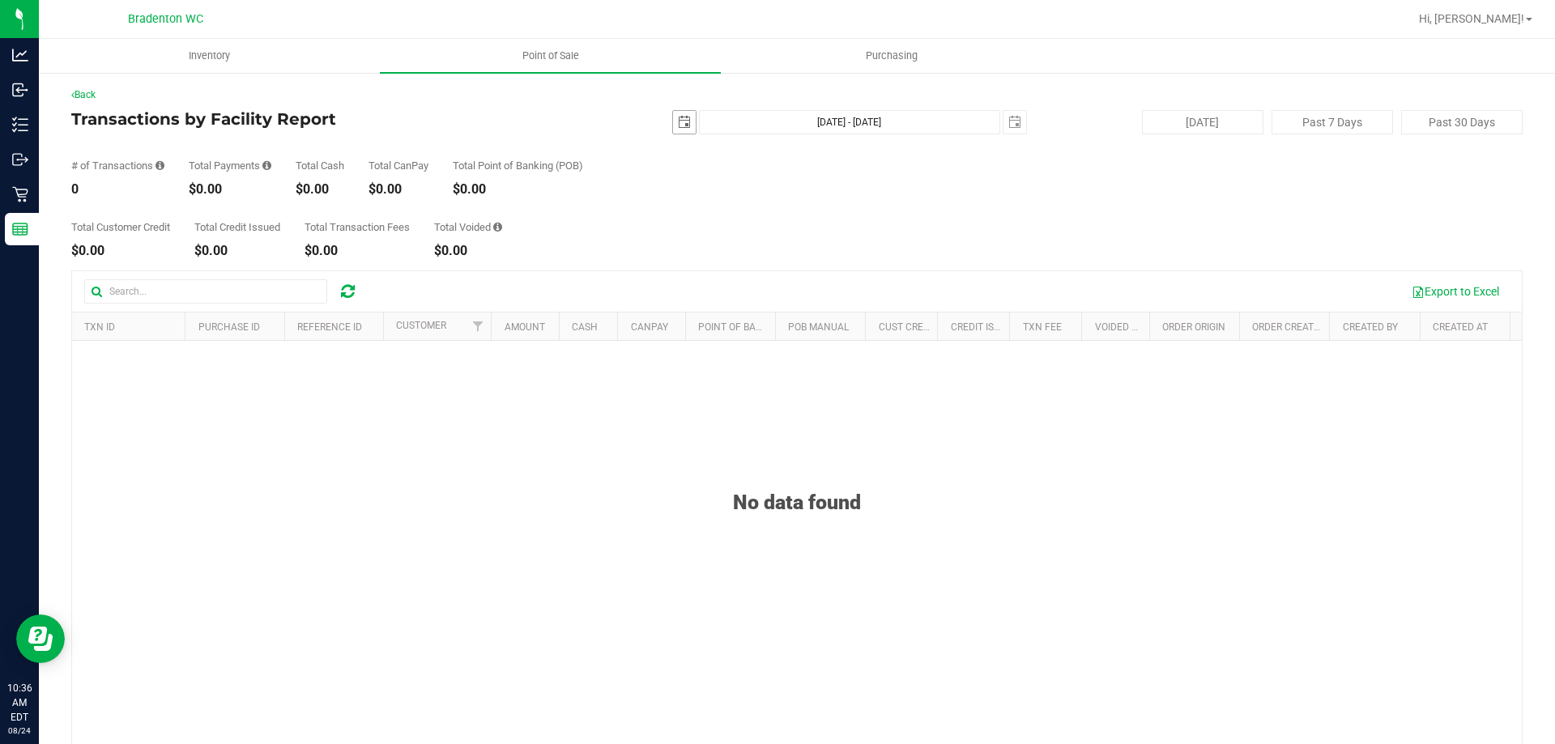
click at [679, 126] on span "select" at bounding box center [684, 122] width 13 height 13
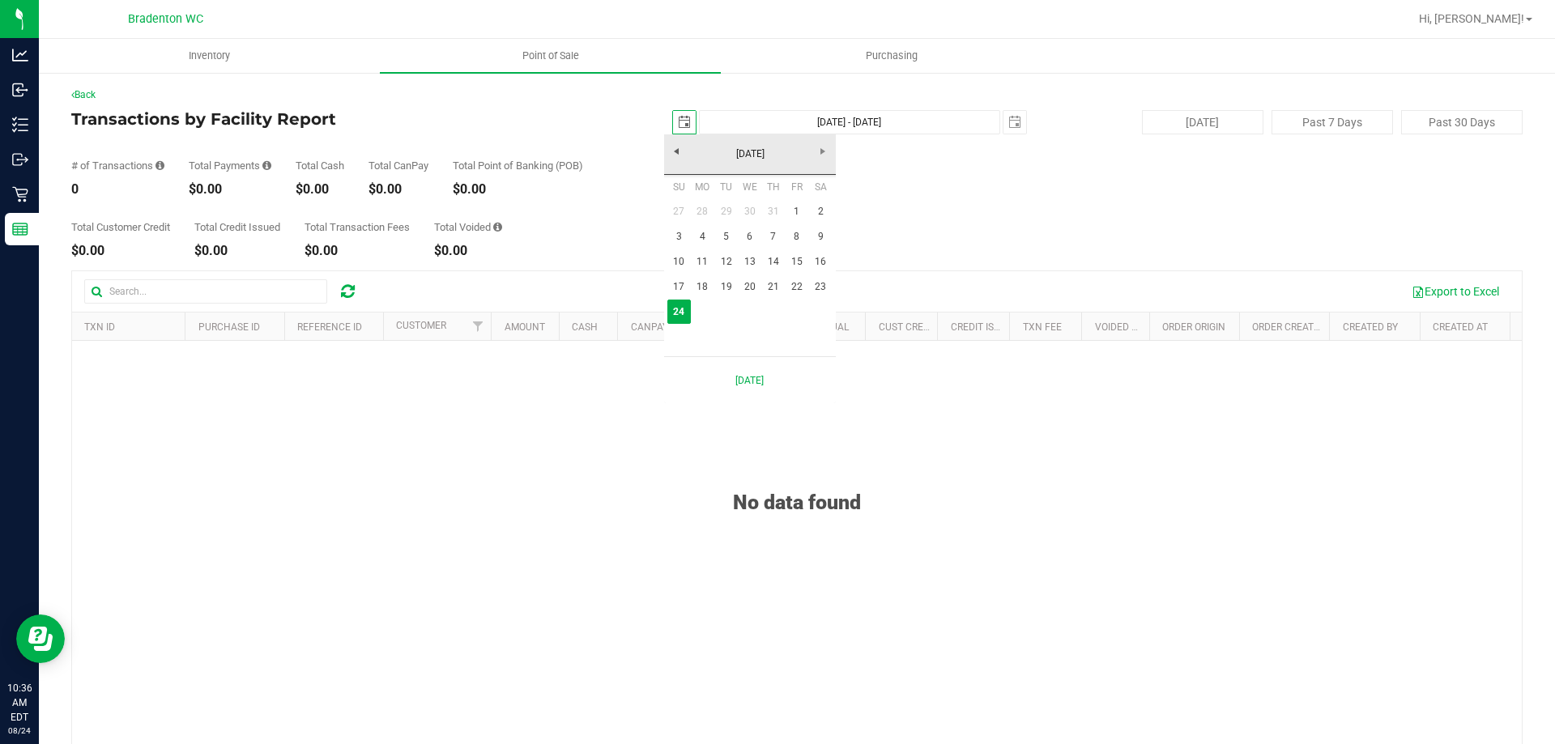
scroll to position [0, 40]
click at [820, 287] on link "23" at bounding box center [820, 286] width 23 height 25
type input "[DATE]"
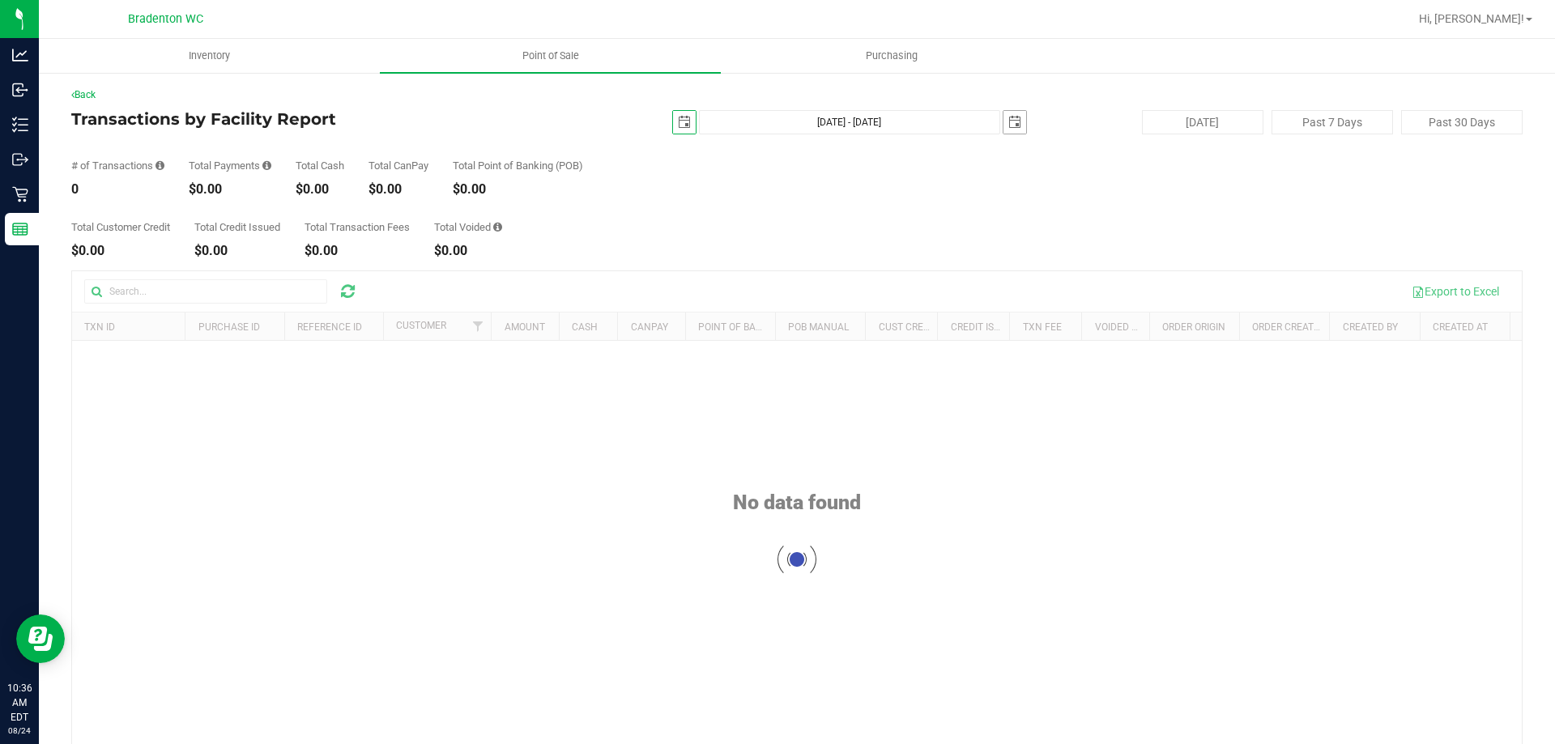
click at [1008, 118] on span "select" at bounding box center [1014, 122] width 13 height 13
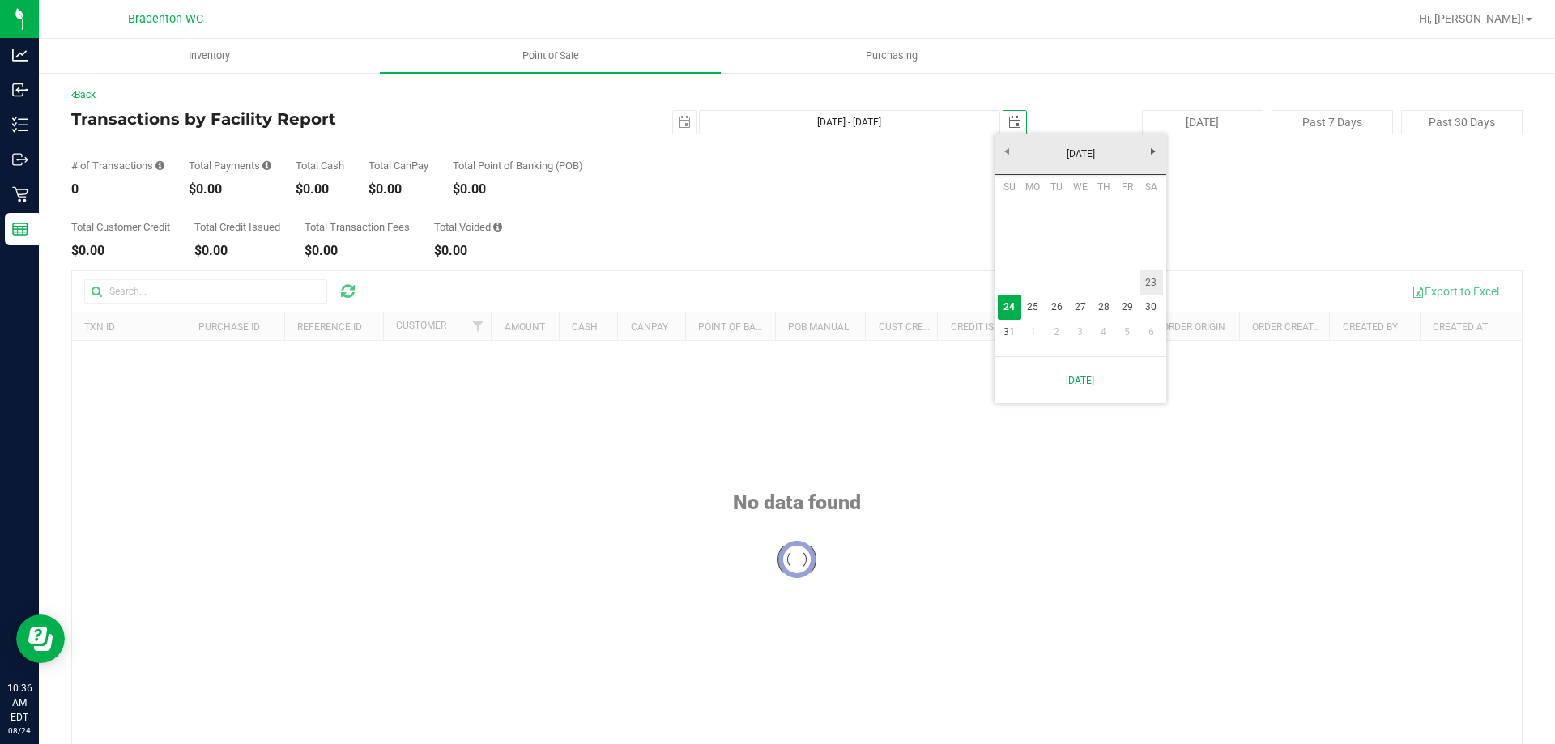
click at [1151, 284] on link "23" at bounding box center [1150, 282] width 23 height 25
type input "[DATE] - [DATE]"
type input "[DATE]"
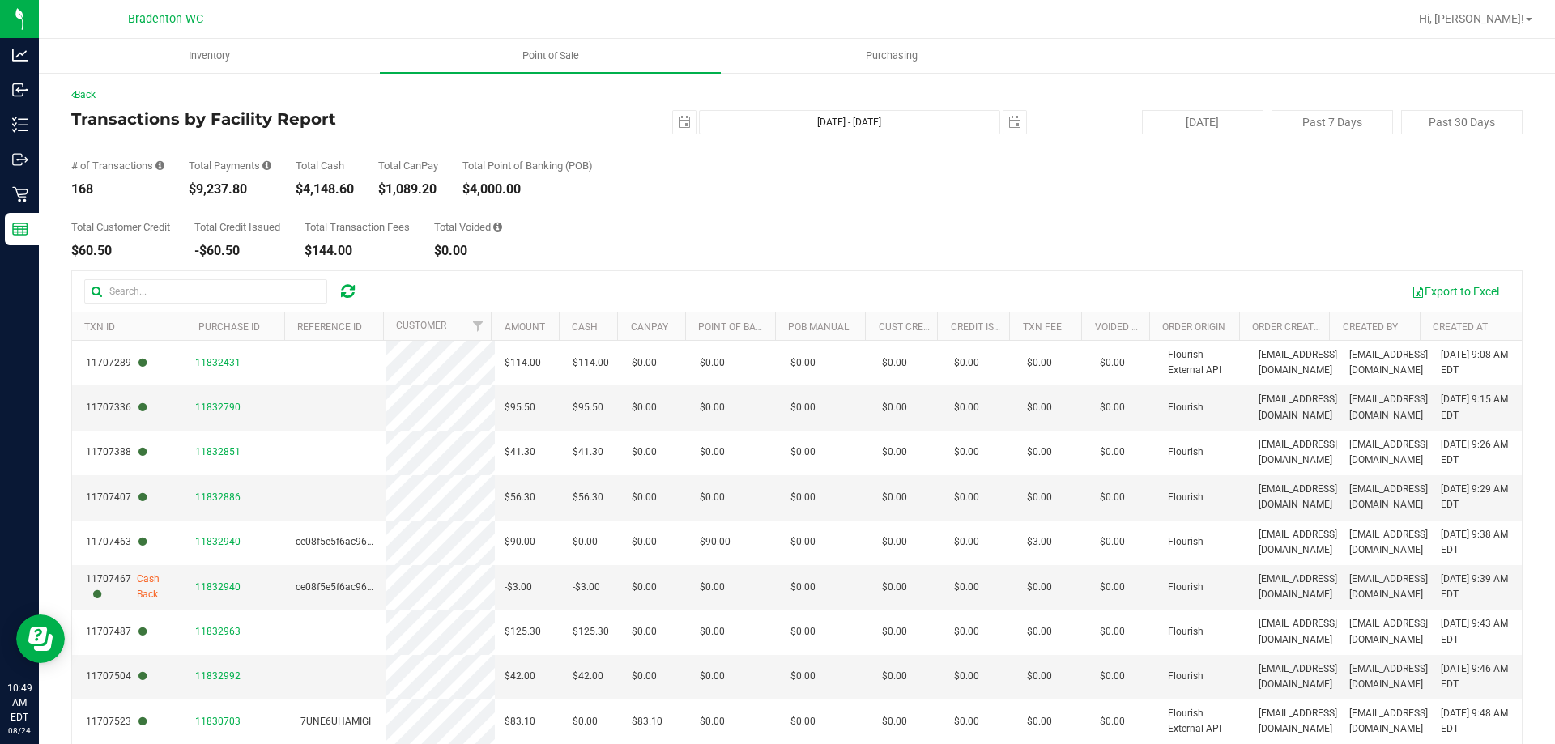
scroll to position [0, 0]
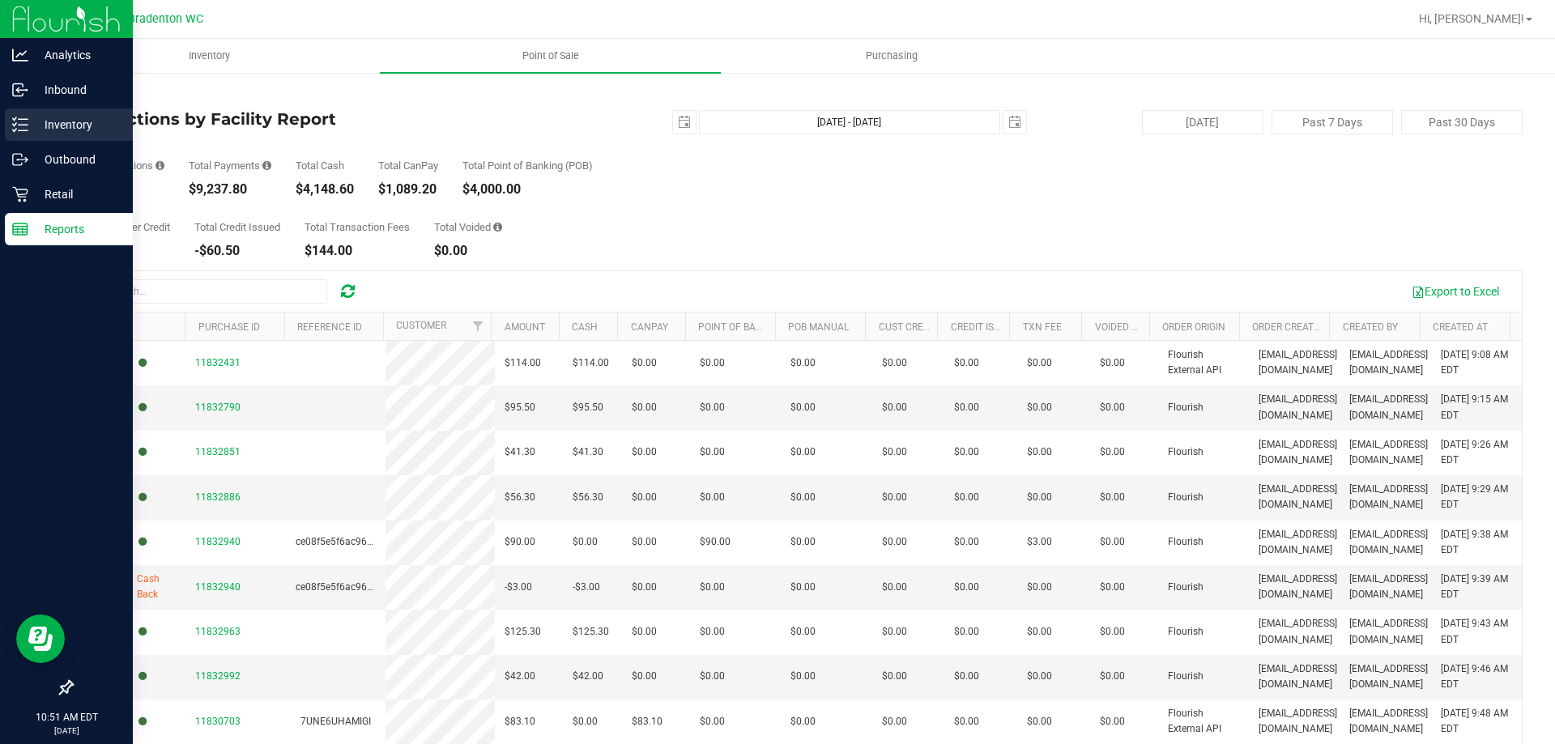
click at [62, 121] on p "Inventory" at bounding box center [76, 124] width 97 height 19
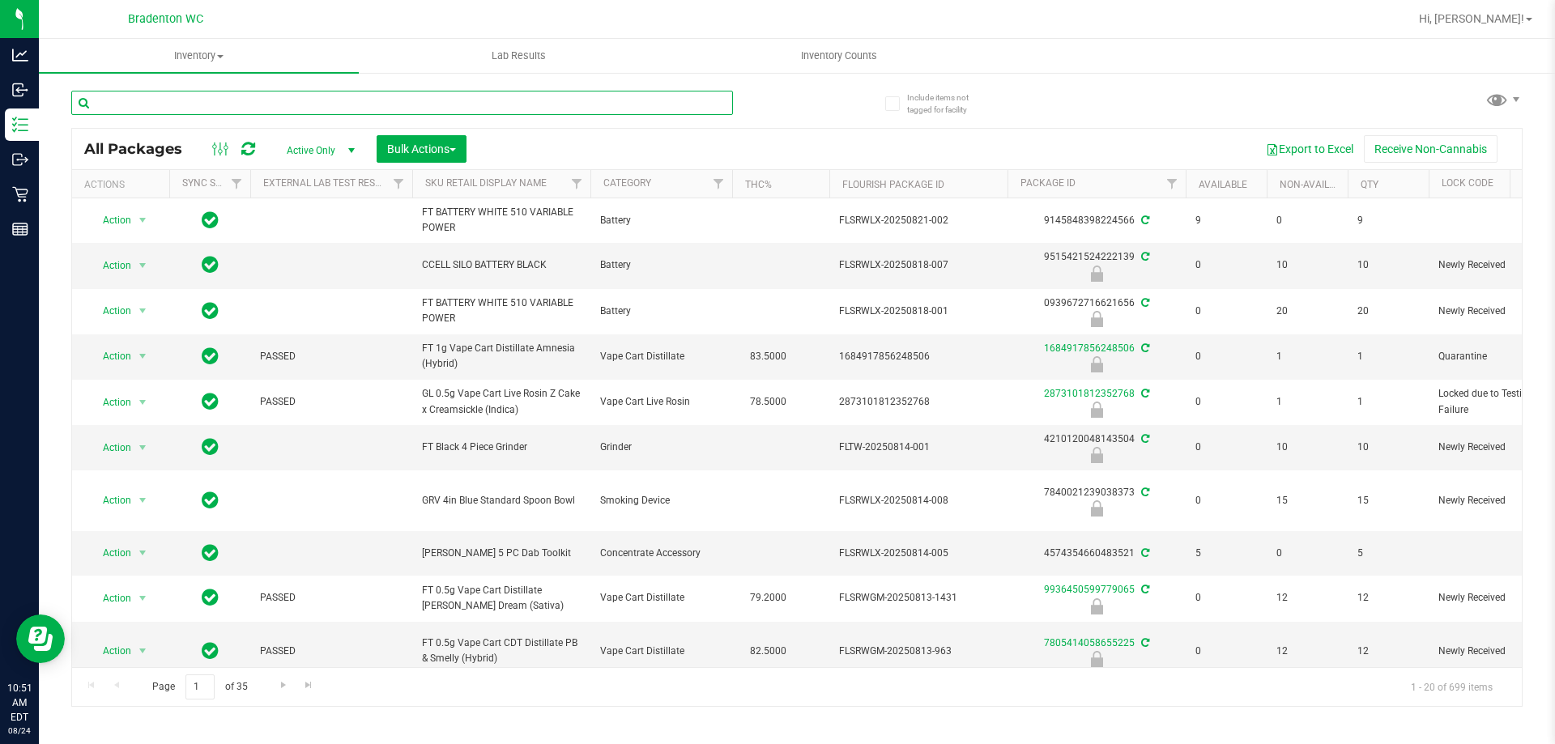
click at [132, 107] on input "text" at bounding box center [402, 103] width 662 height 24
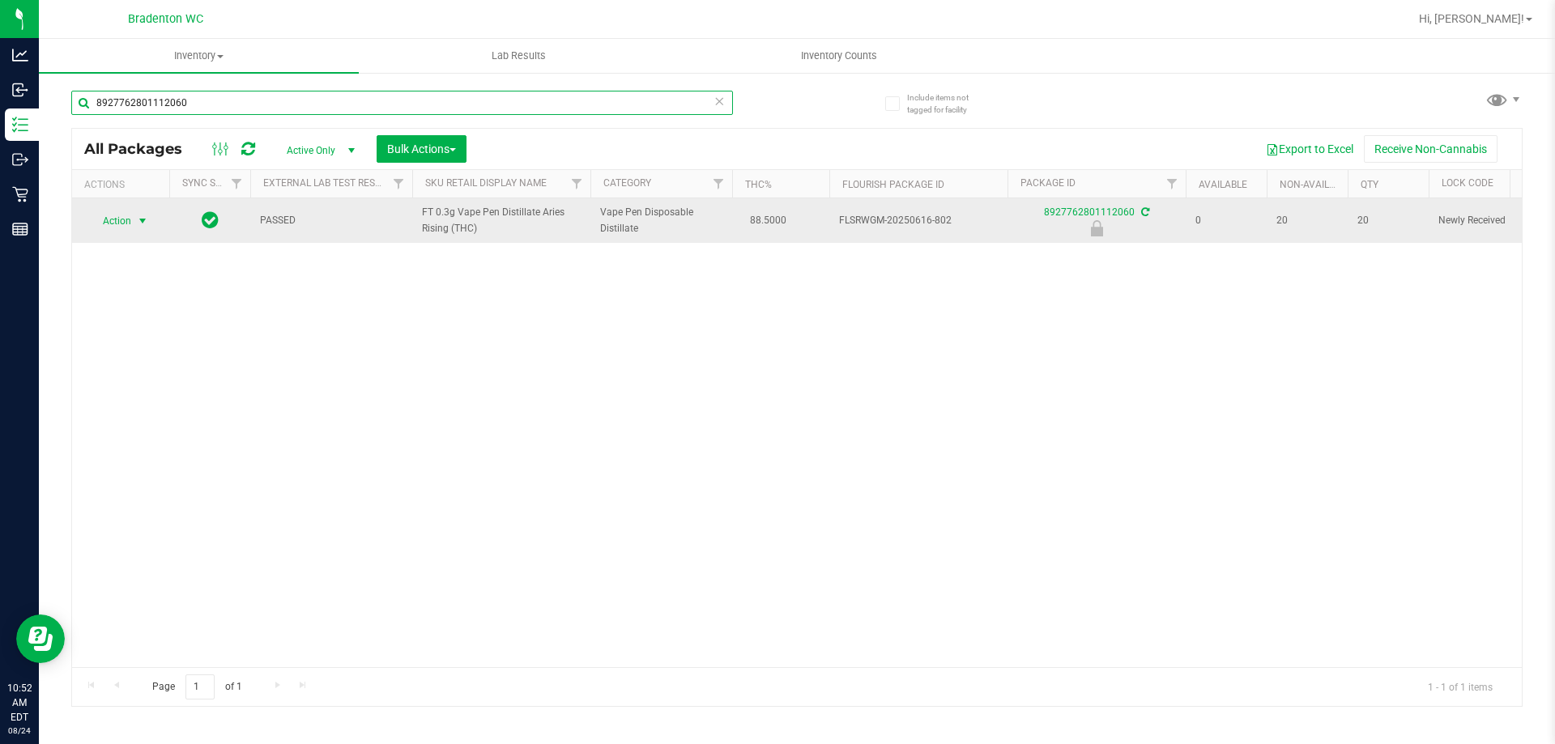
type input "8927762801112060"
click at [125, 211] on span "Action" at bounding box center [110, 221] width 44 height 23
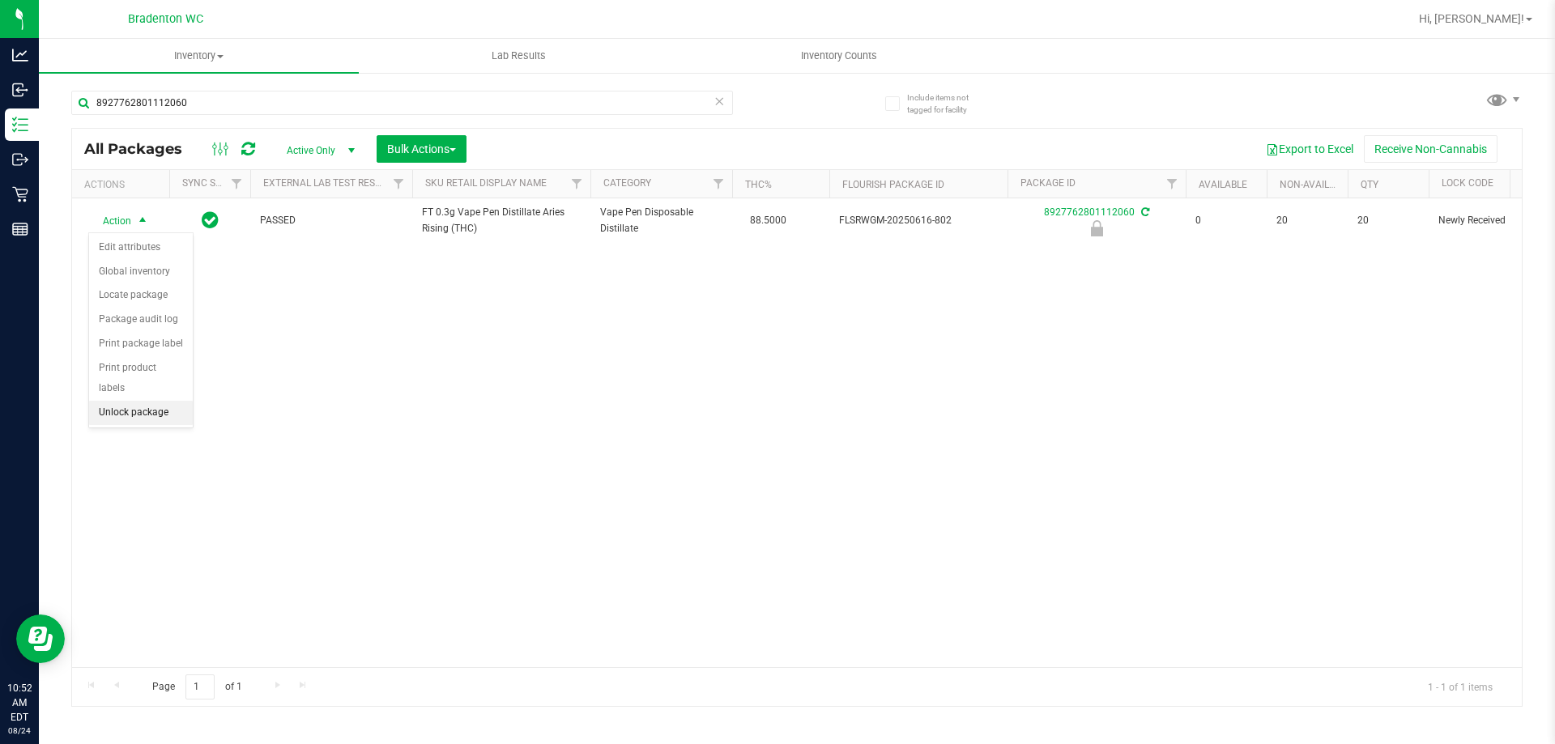
click at [138, 401] on li "Unlock package" at bounding box center [141, 413] width 104 height 24
